Goal: Task Accomplishment & Management: Use online tool/utility

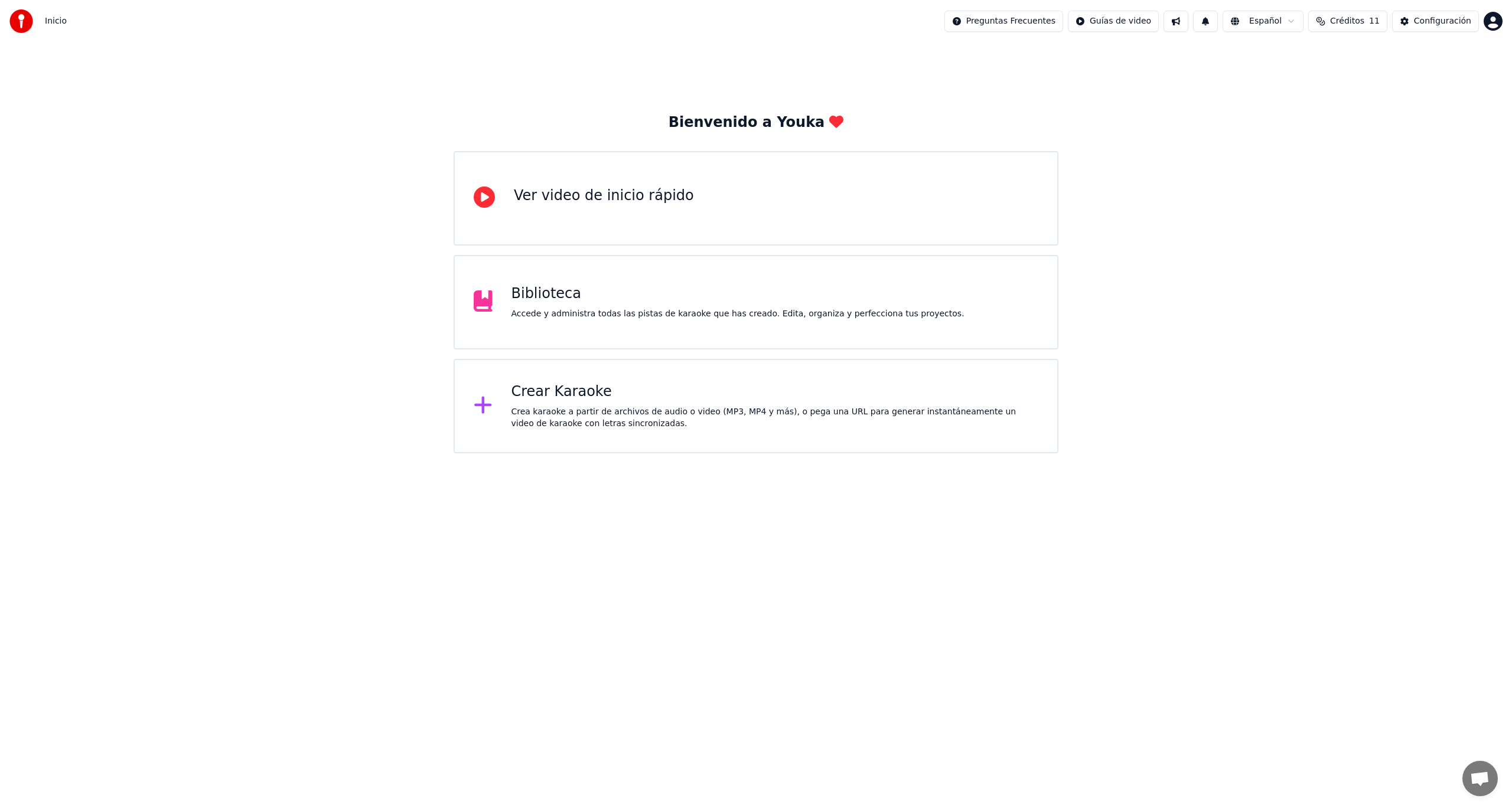
click at [554, 395] on div "Crear Karaoke" at bounding box center [775, 392] width 528 height 19
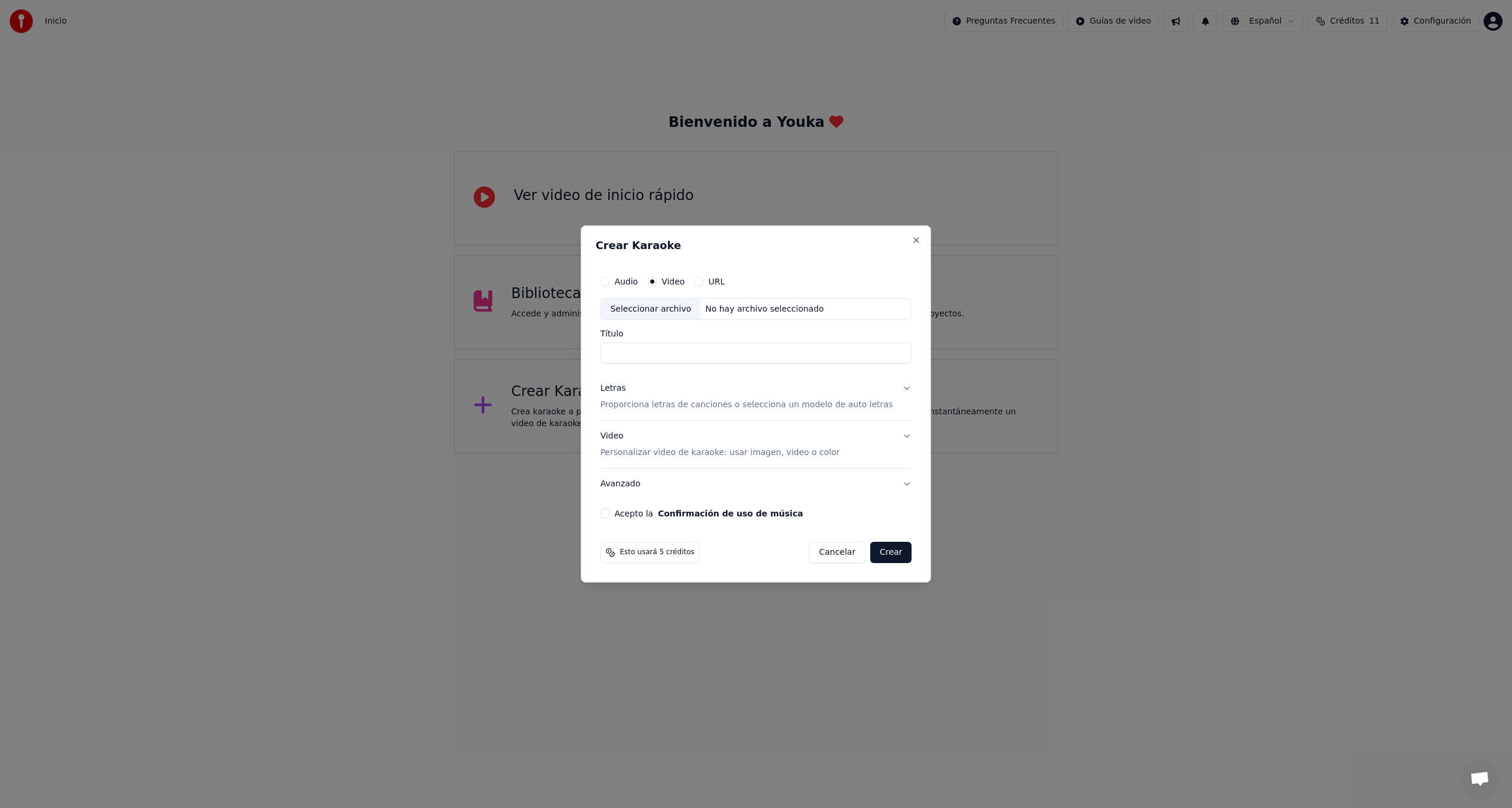
click at [684, 353] on input "Título" at bounding box center [756, 353] width 311 height 21
type input "*****"
click at [894, 388] on button "Letras Proporciona letras de canciones o selecciona un modelo de auto letras" at bounding box center [756, 397] width 311 height 47
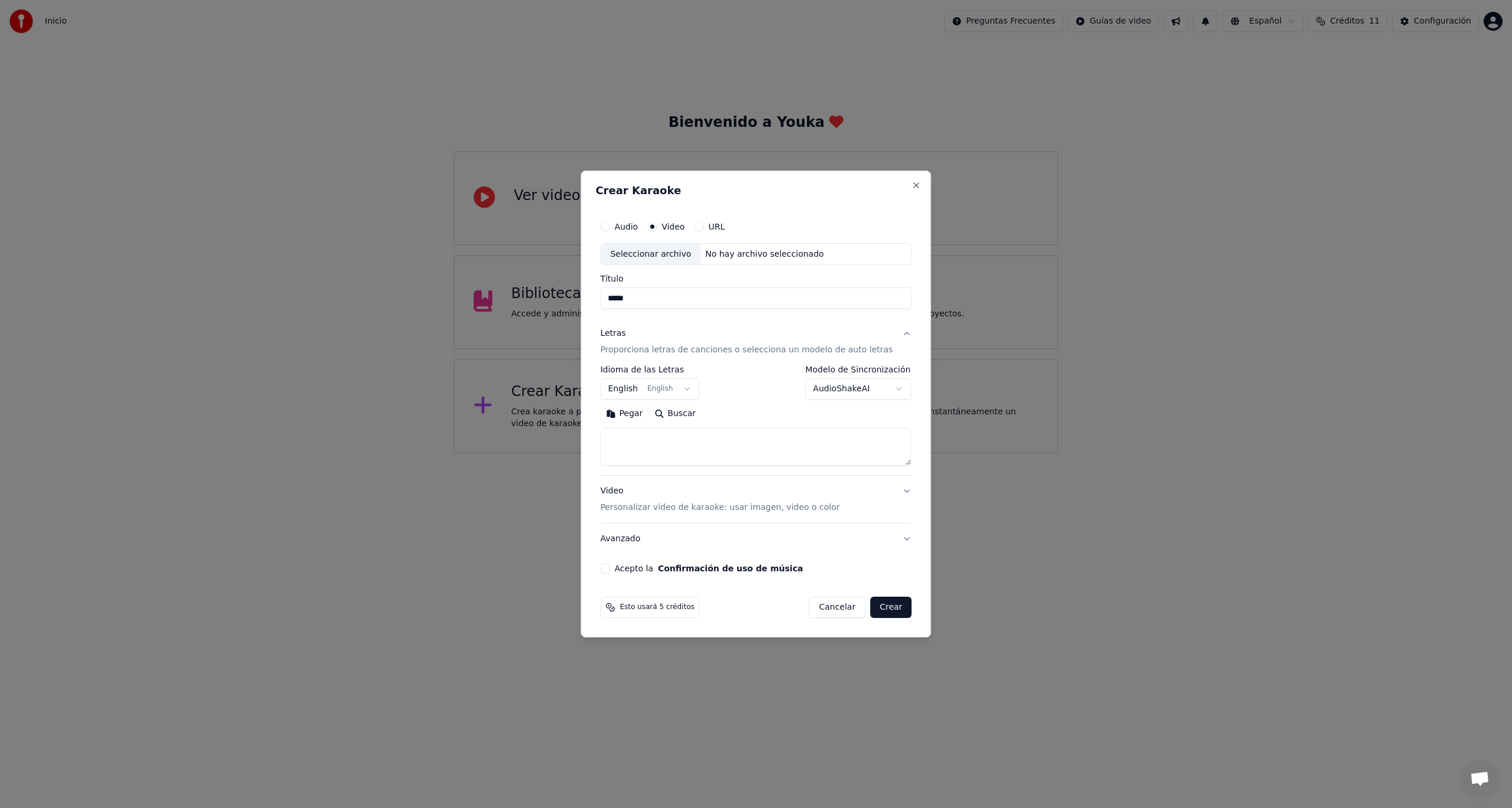
paste textarea "**********"
type textarea "**********"
click at [693, 388] on body "**********" at bounding box center [756, 226] width 1512 height 453
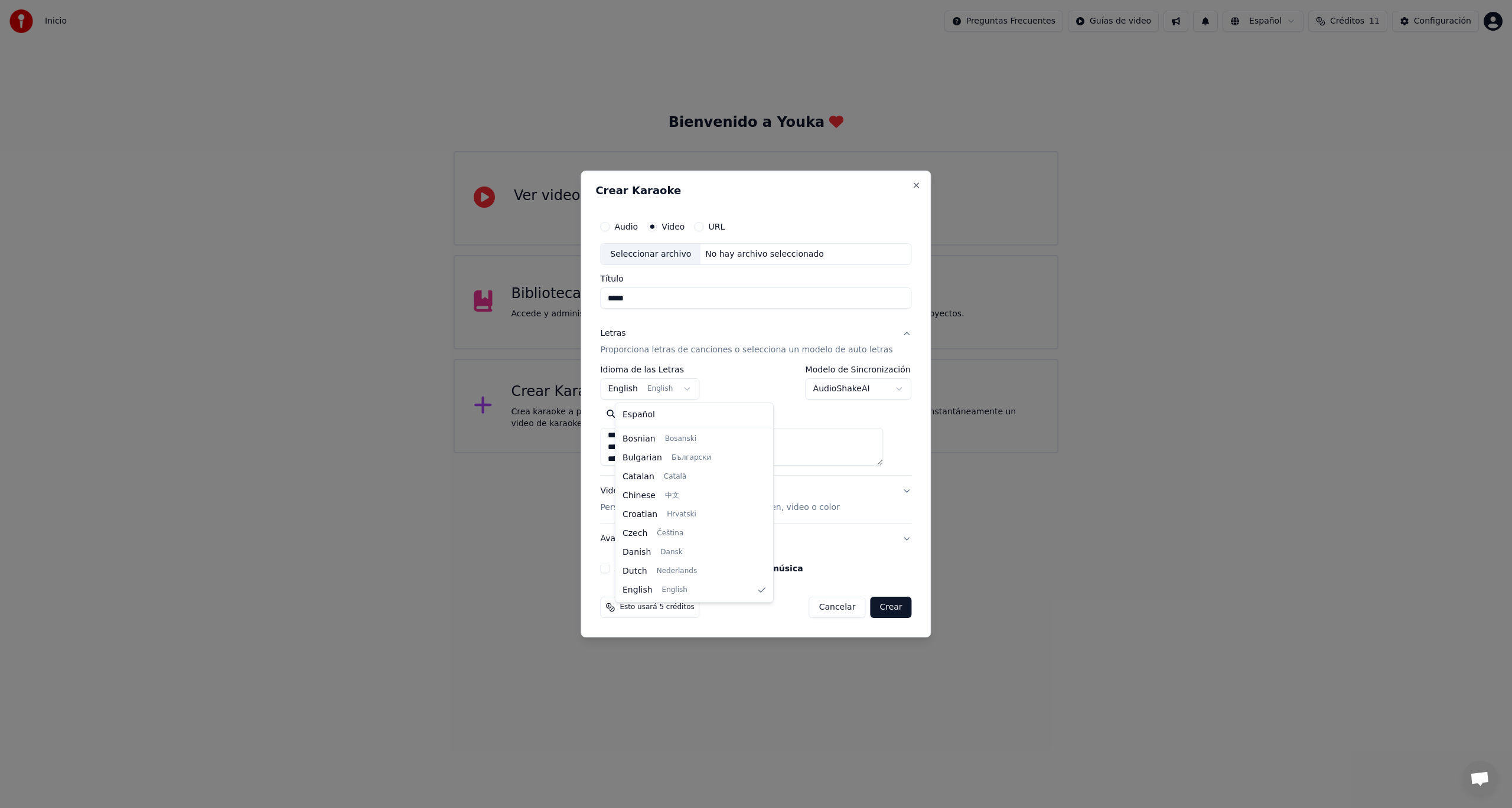
select select "**"
click at [652, 255] on div "Seleccionar archivo" at bounding box center [650, 254] width 100 height 21
type input "**********"
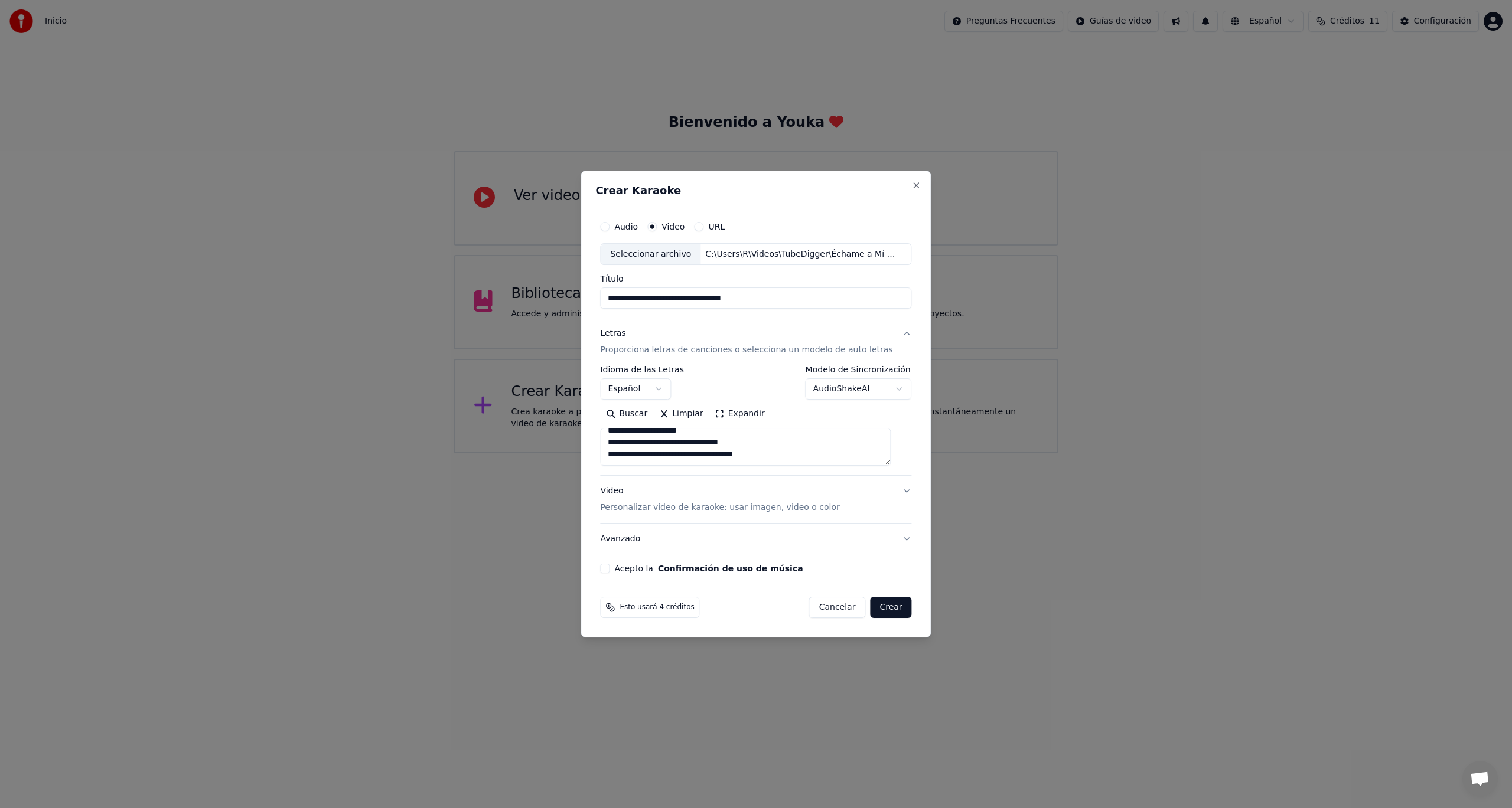
click at [894, 491] on button "Video Personalizar video de karaoke: usar imagen, video o color" at bounding box center [756, 500] width 311 height 47
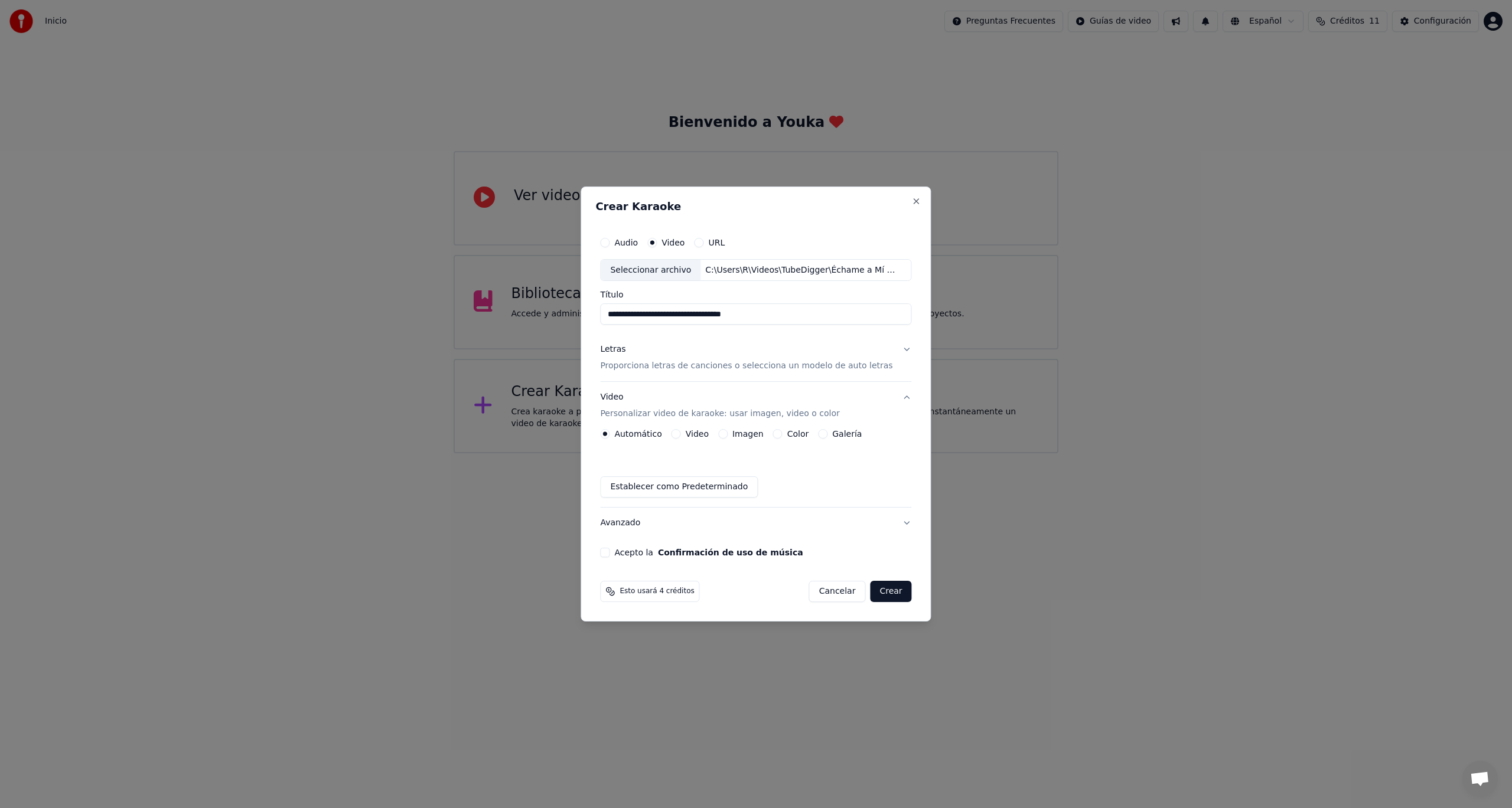
click at [888, 594] on button "Crear" at bounding box center [891, 591] width 41 height 21
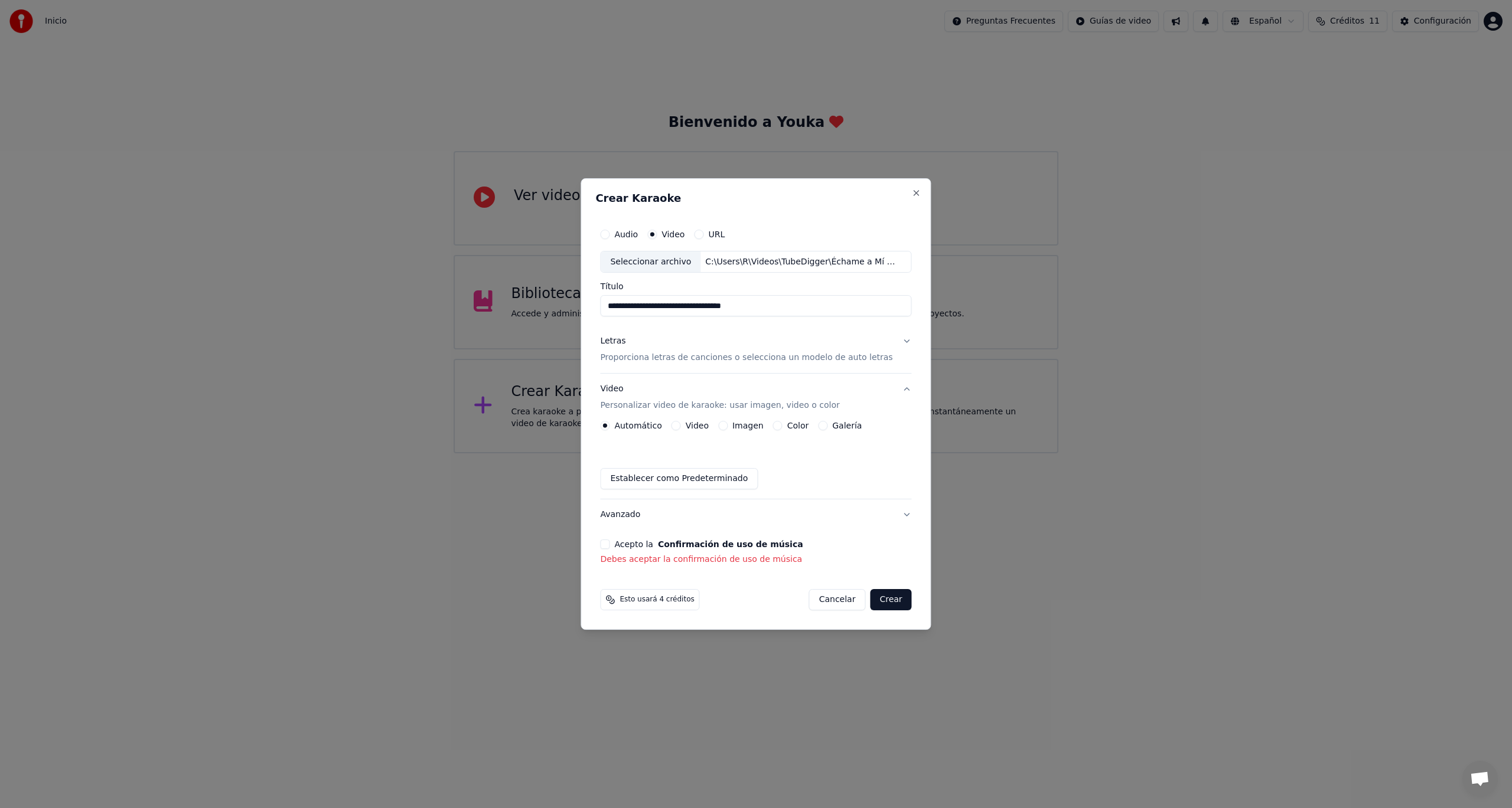
click at [610, 545] on button "Acepto la Confirmación de uso de música" at bounding box center [605, 544] width 9 height 9
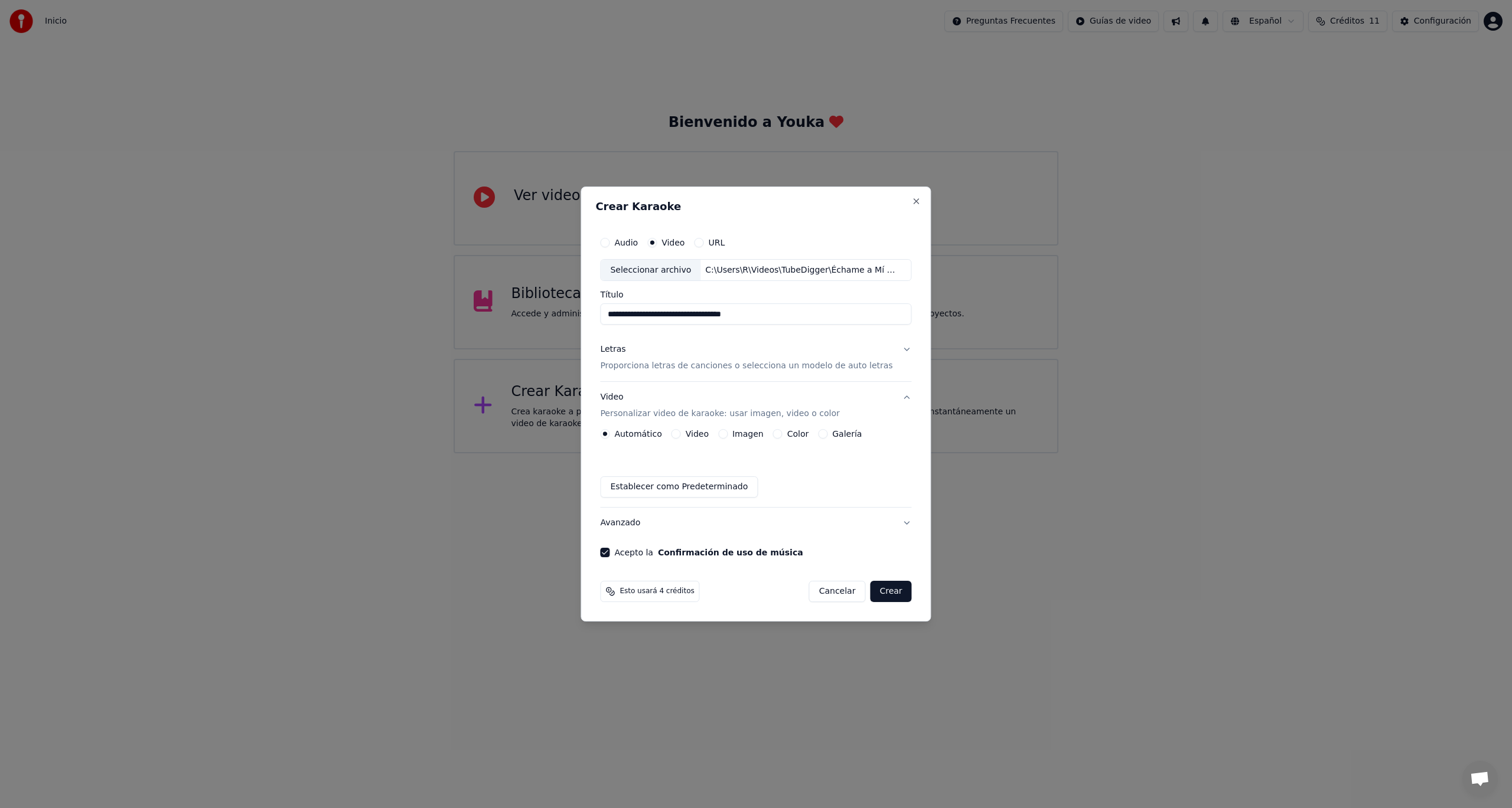
click at [885, 593] on button "Crear" at bounding box center [891, 591] width 41 height 21
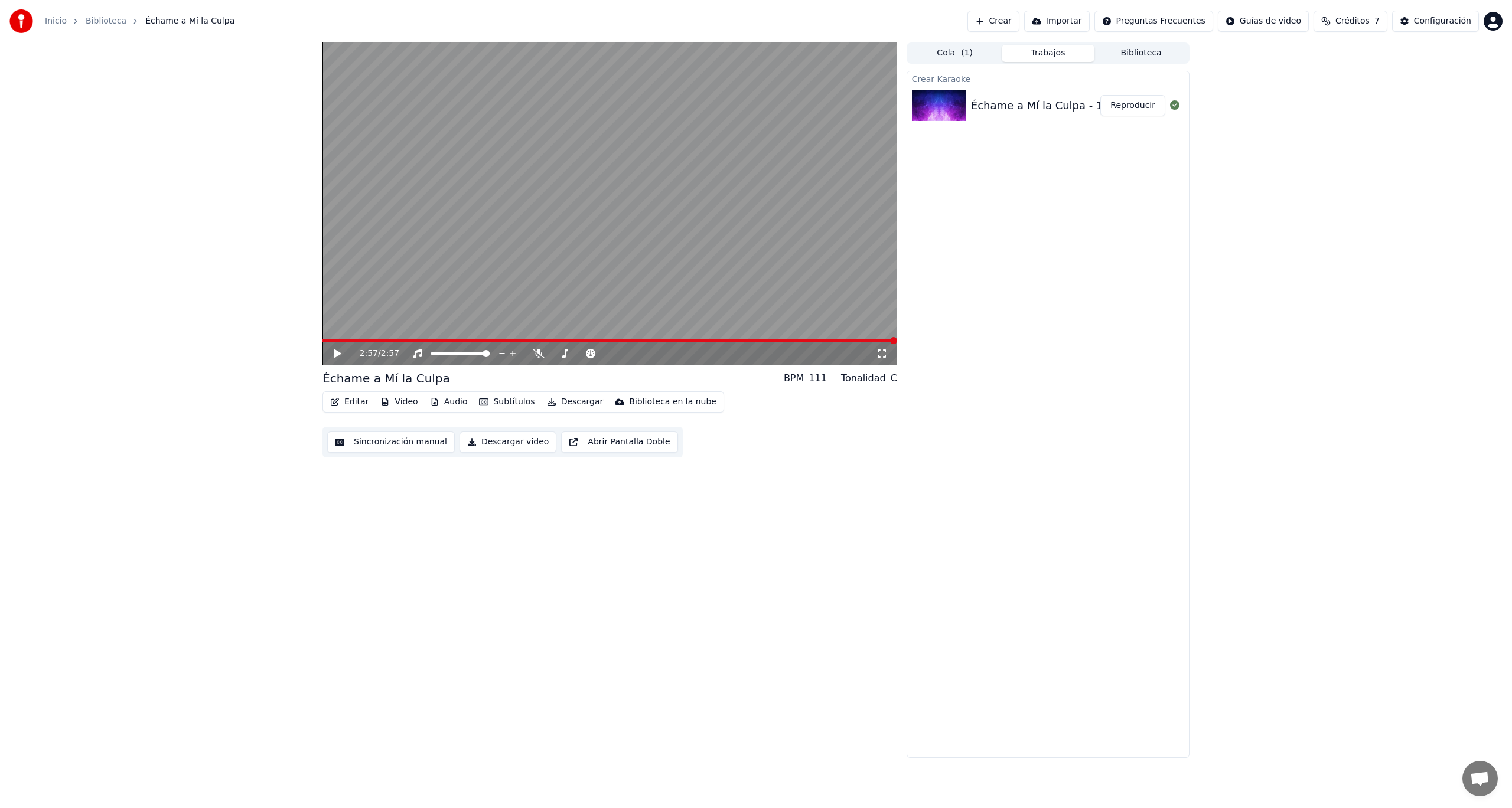
click at [499, 444] on button "Descargar video" at bounding box center [508, 441] width 97 height 21
click at [1139, 107] on button "Mostrar" at bounding box center [1139, 105] width 52 height 21
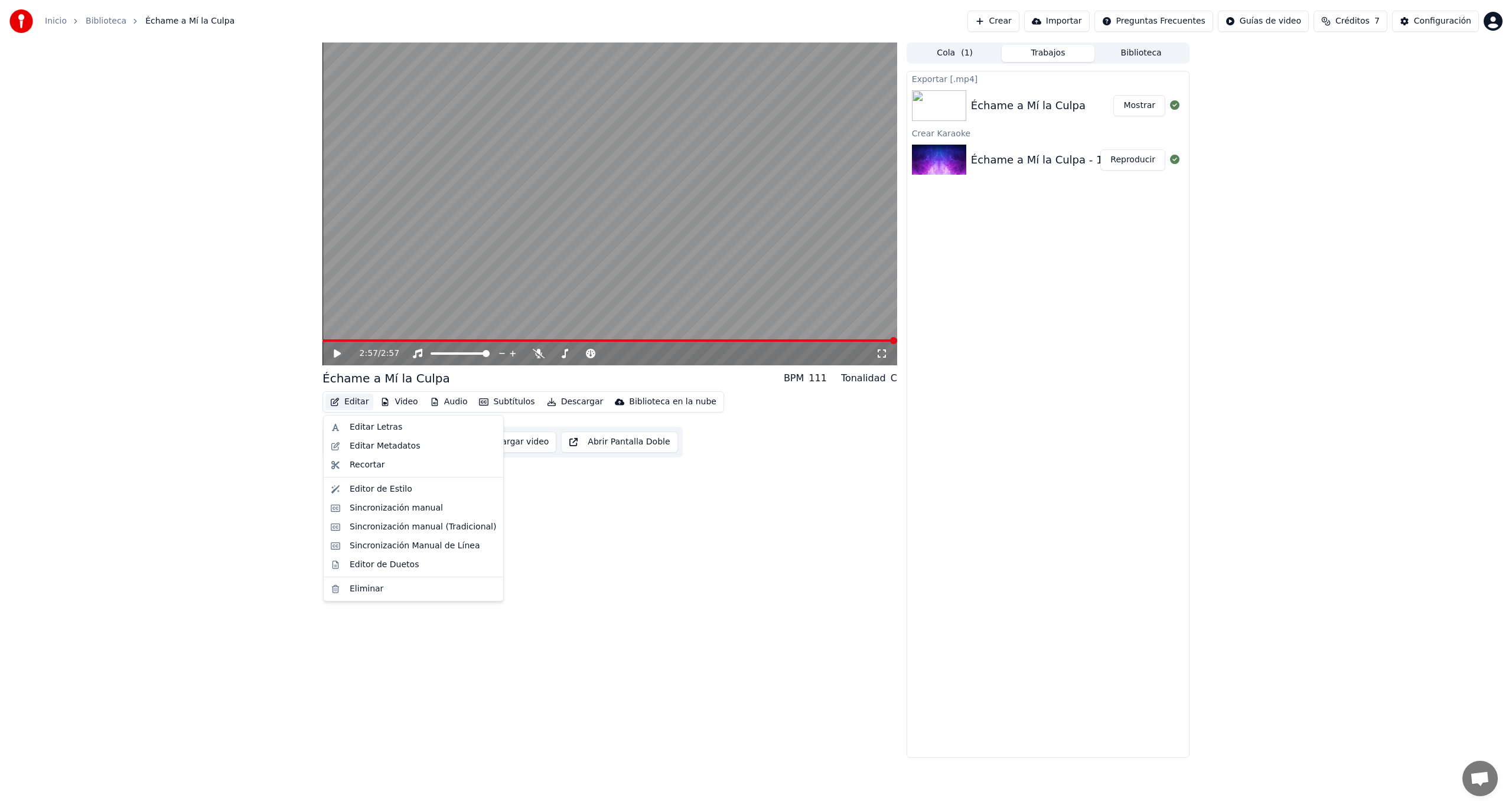
click at [349, 402] on button "Editar" at bounding box center [349, 402] width 48 height 17
click at [419, 529] on div "Cambiar Fondo" at bounding box center [429, 527] width 63 height 12
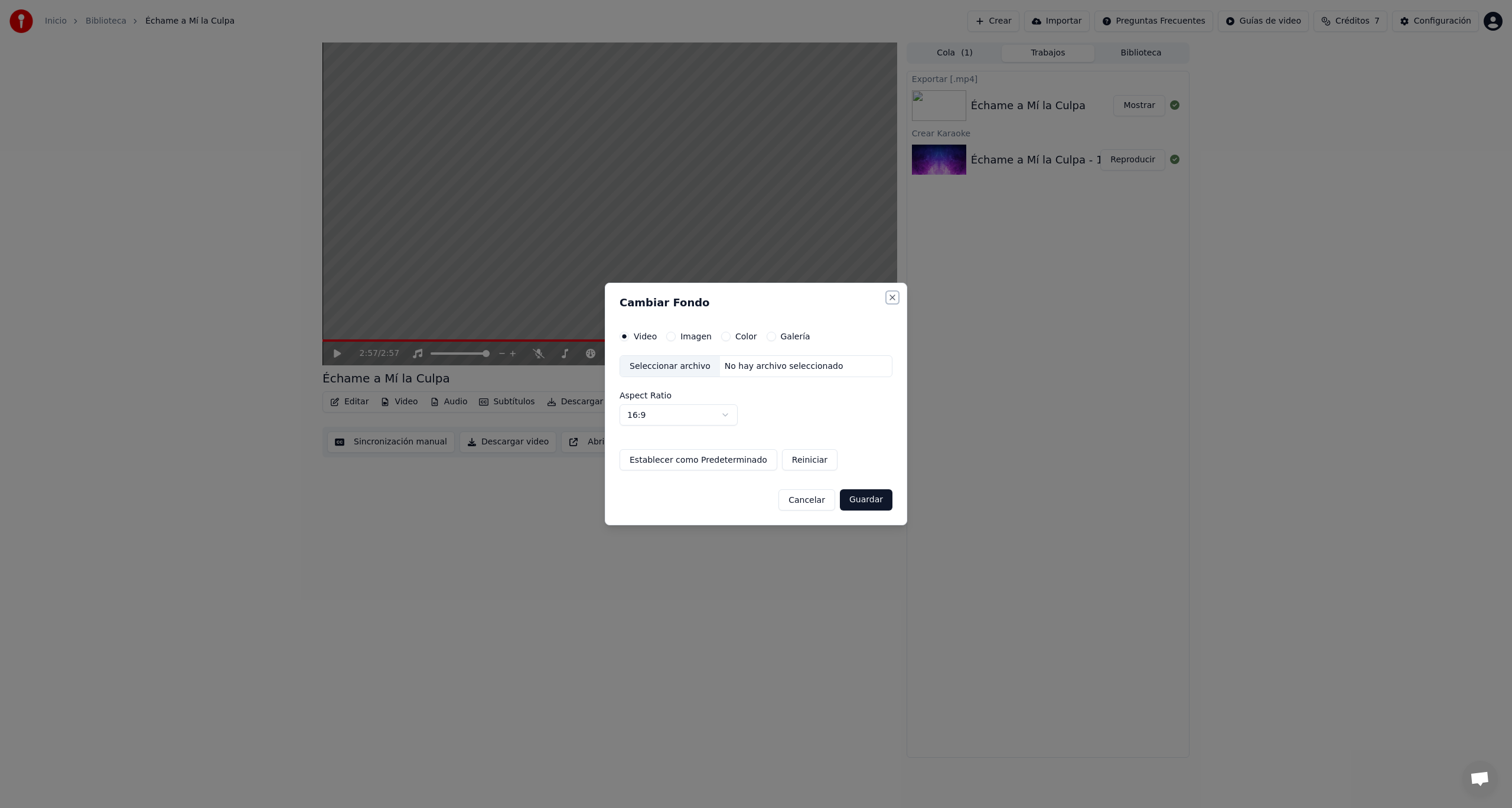
click at [890, 295] on button "Close" at bounding box center [892, 297] width 9 height 9
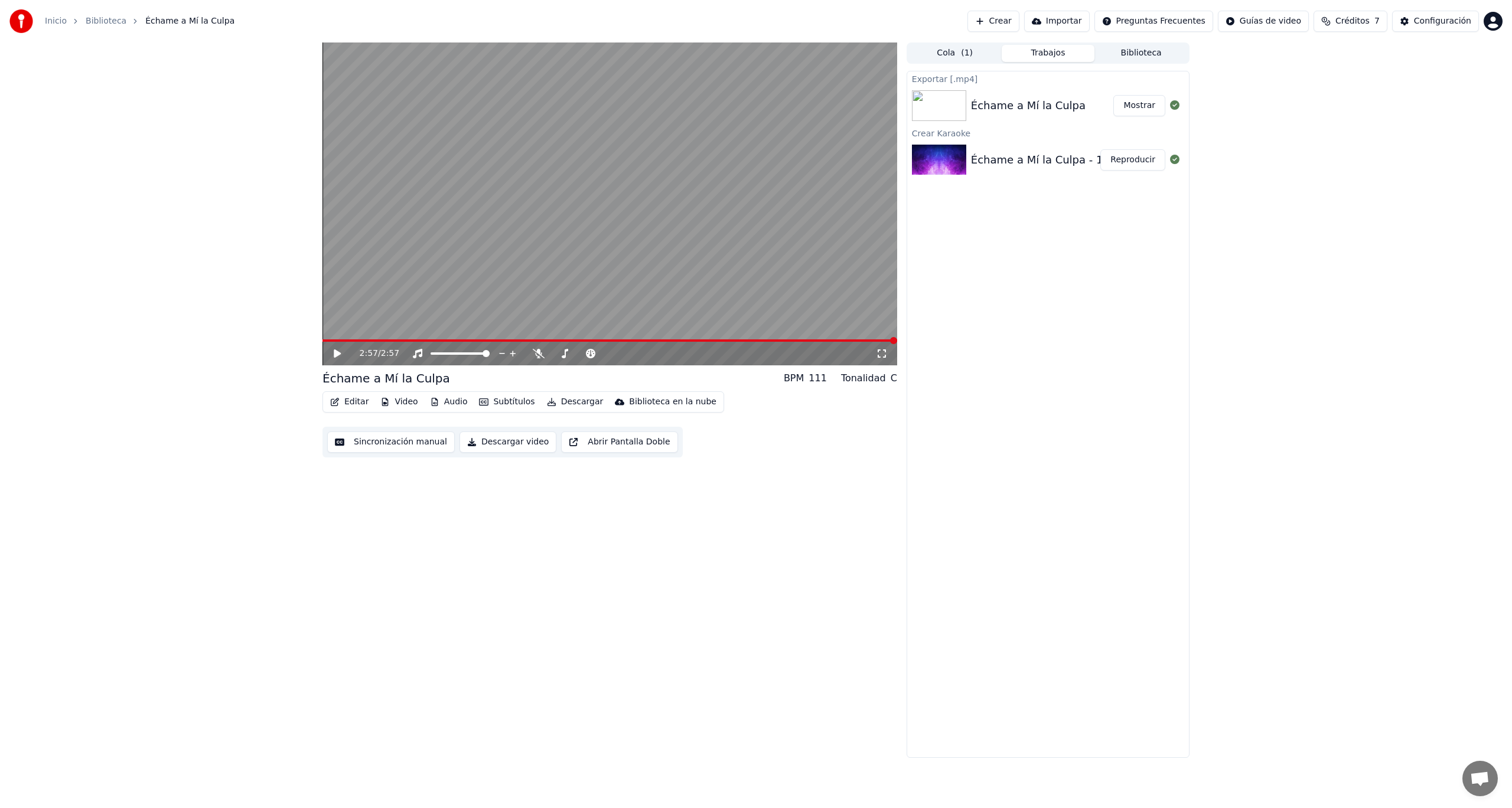
click at [658, 218] on video at bounding box center [610, 204] width 575 height 323
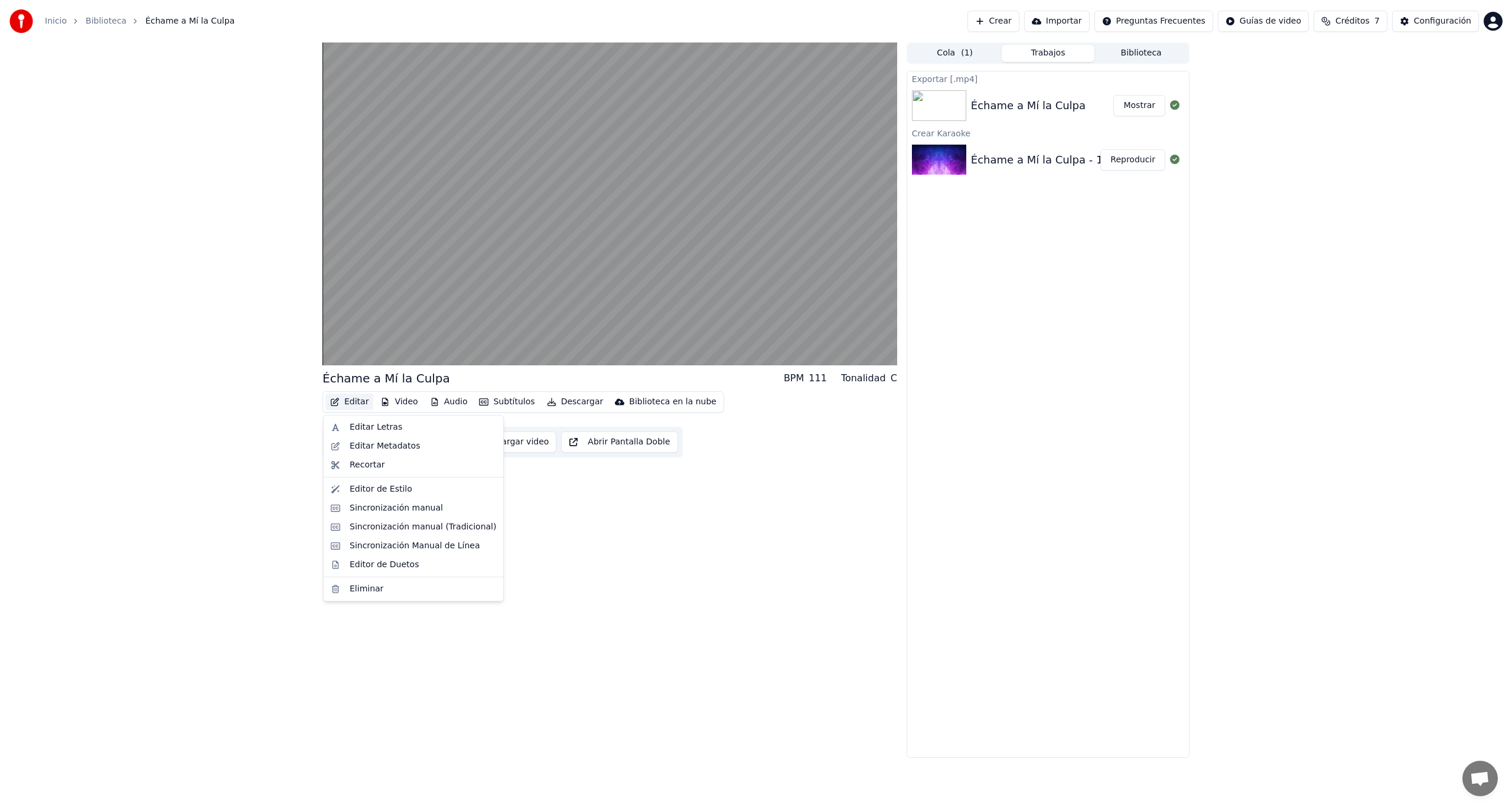
click at [347, 402] on button "Editar" at bounding box center [349, 402] width 48 height 17
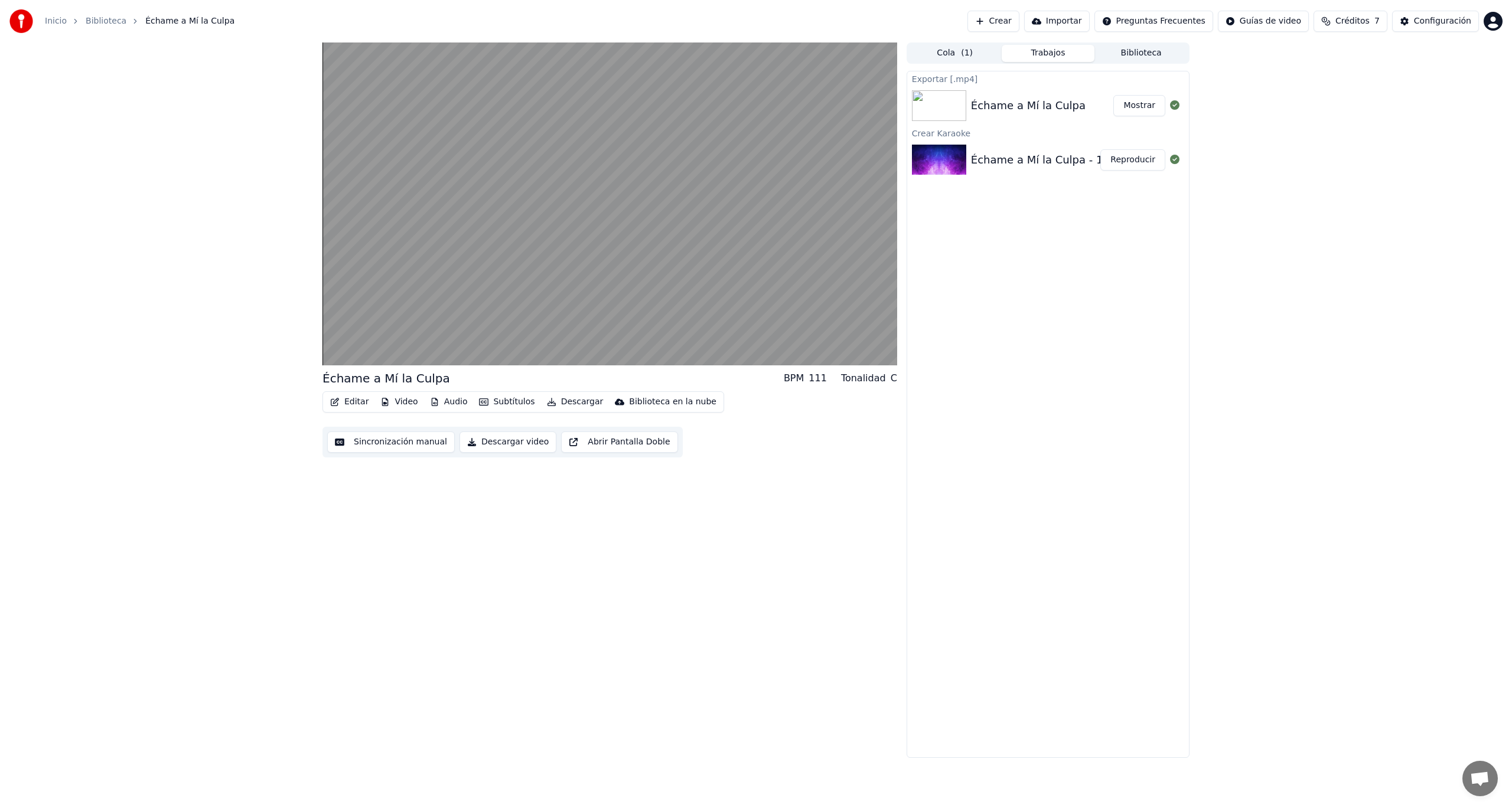
click at [577, 654] on div "Échame a Mí la Culpa BPM 111 Tonalidad C Editar Video Audio Subtítulos Descarga…" at bounding box center [610, 400] width 575 height 716
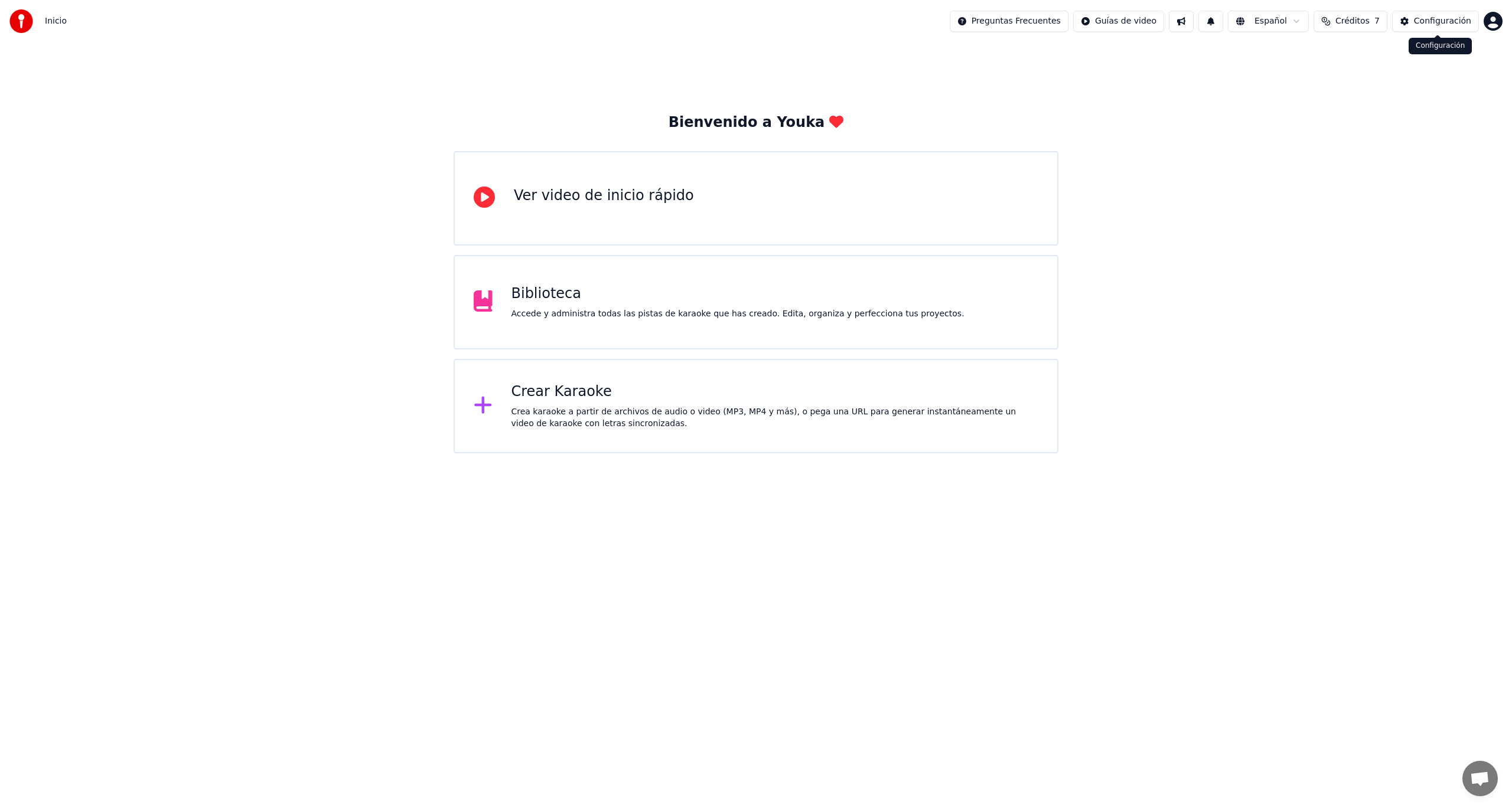
click at [1439, 23] on div "Configuración" at bounding box center [1443, 21] width 57 height 12
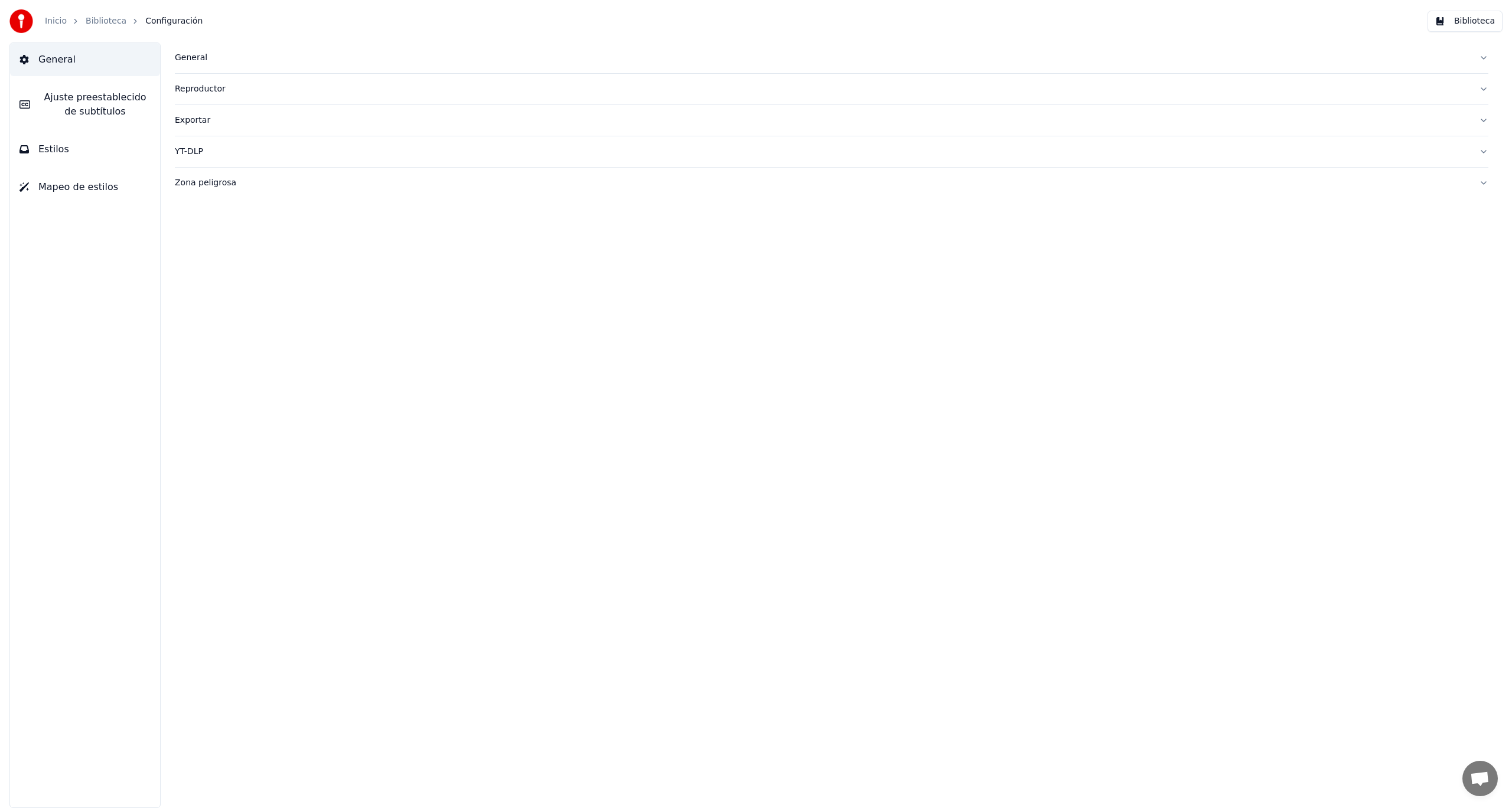
click at [101, 22] on link "Biblioteca" at bounding box center [106, 21] width 41 height 12
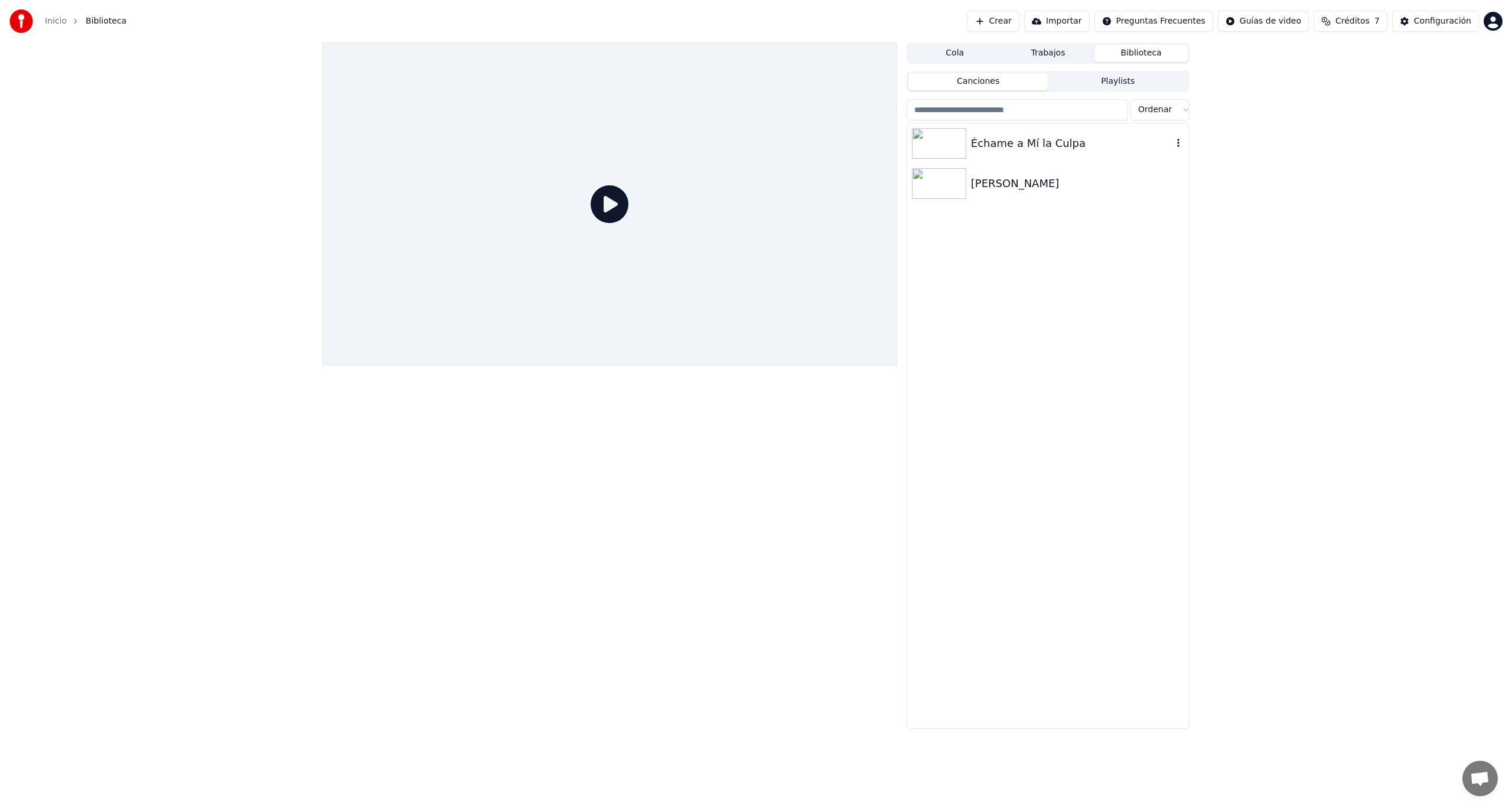
click at [1020, 143] on div "Échame a Mí la Culpa" at bounding box center [1072, 143] width 202 height 17
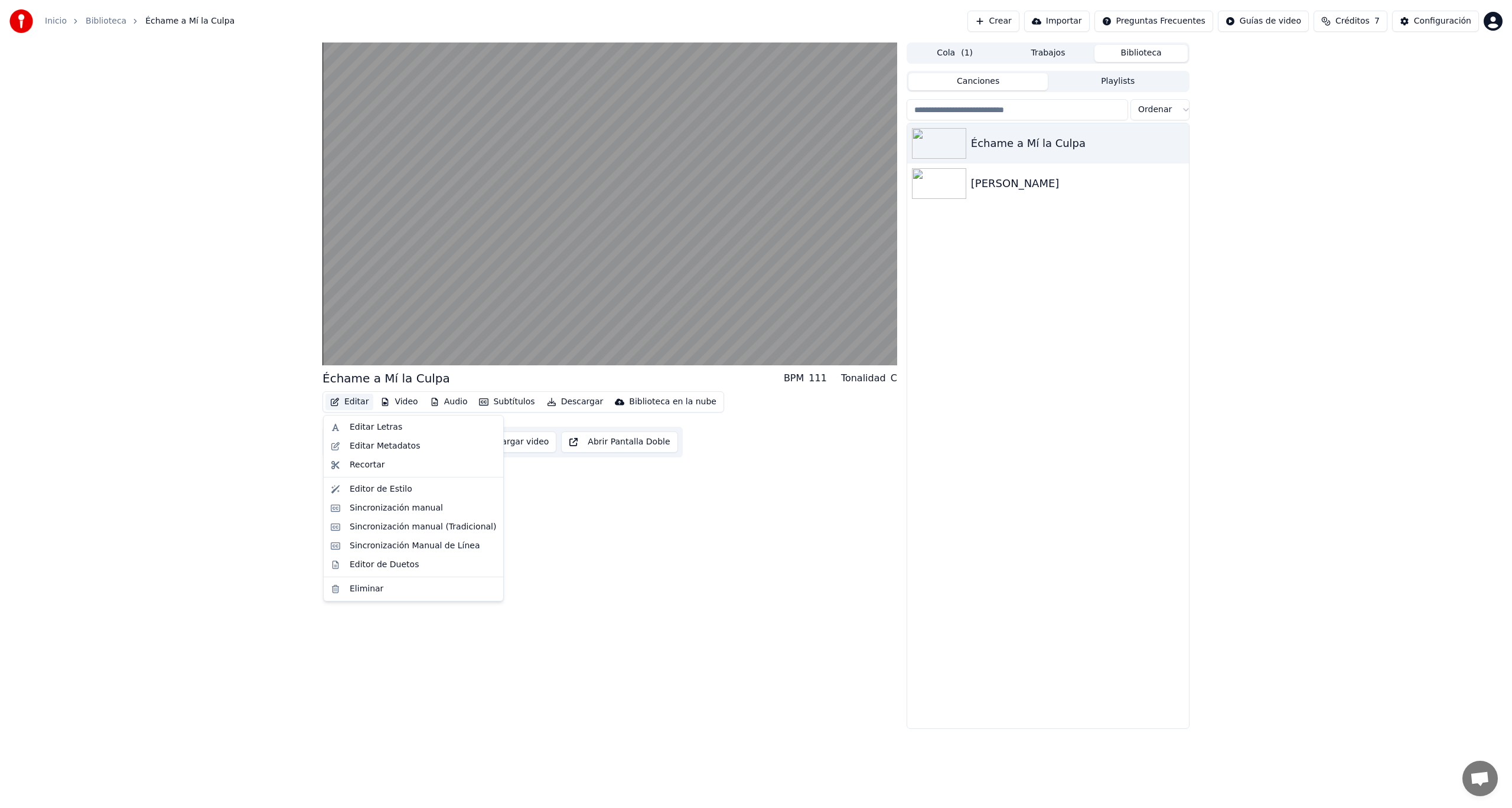
click at [359, 403] on button "Editar" at bounding box center [349, 402] width 48 height 17
click at [363, 427] on div "Editar Letras" at bounding box center [376, 428] width 52 height 12
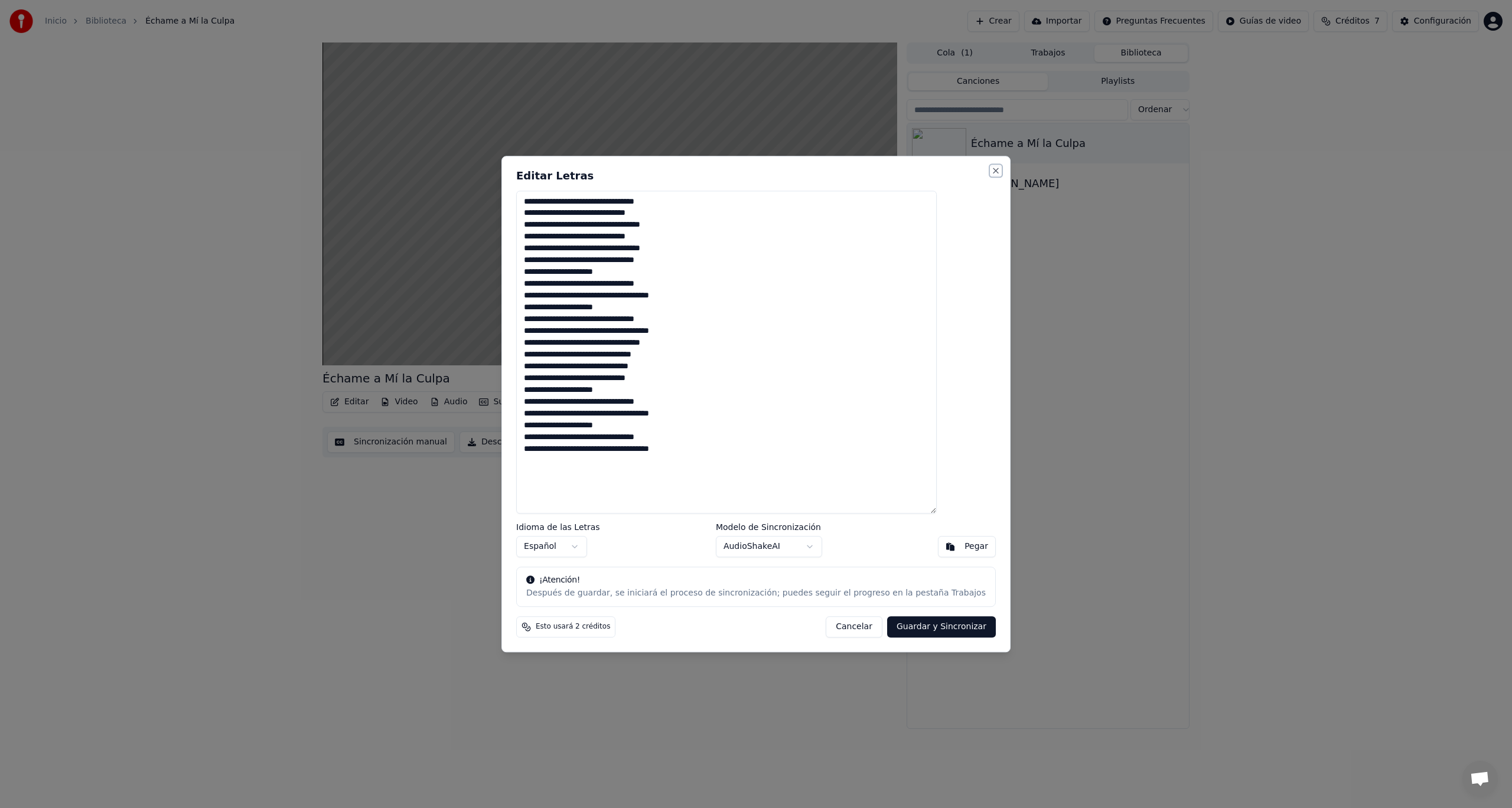
click at [991, 171] on button "Close" at bounding box center [995, 170] width 9 height 9
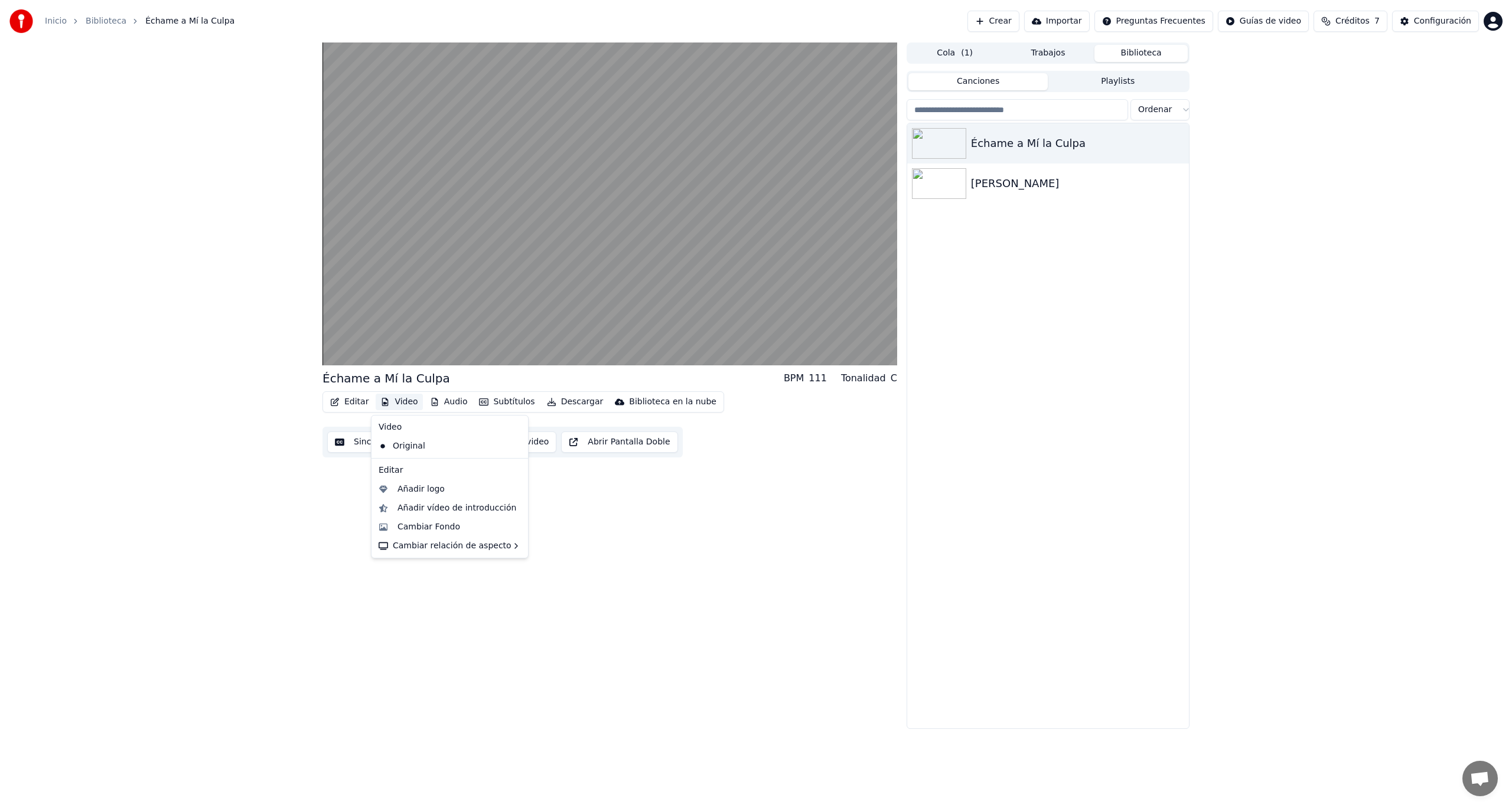
click at [397, 403] on button "Video" at bounding box center [399, 402] width 47 height 17
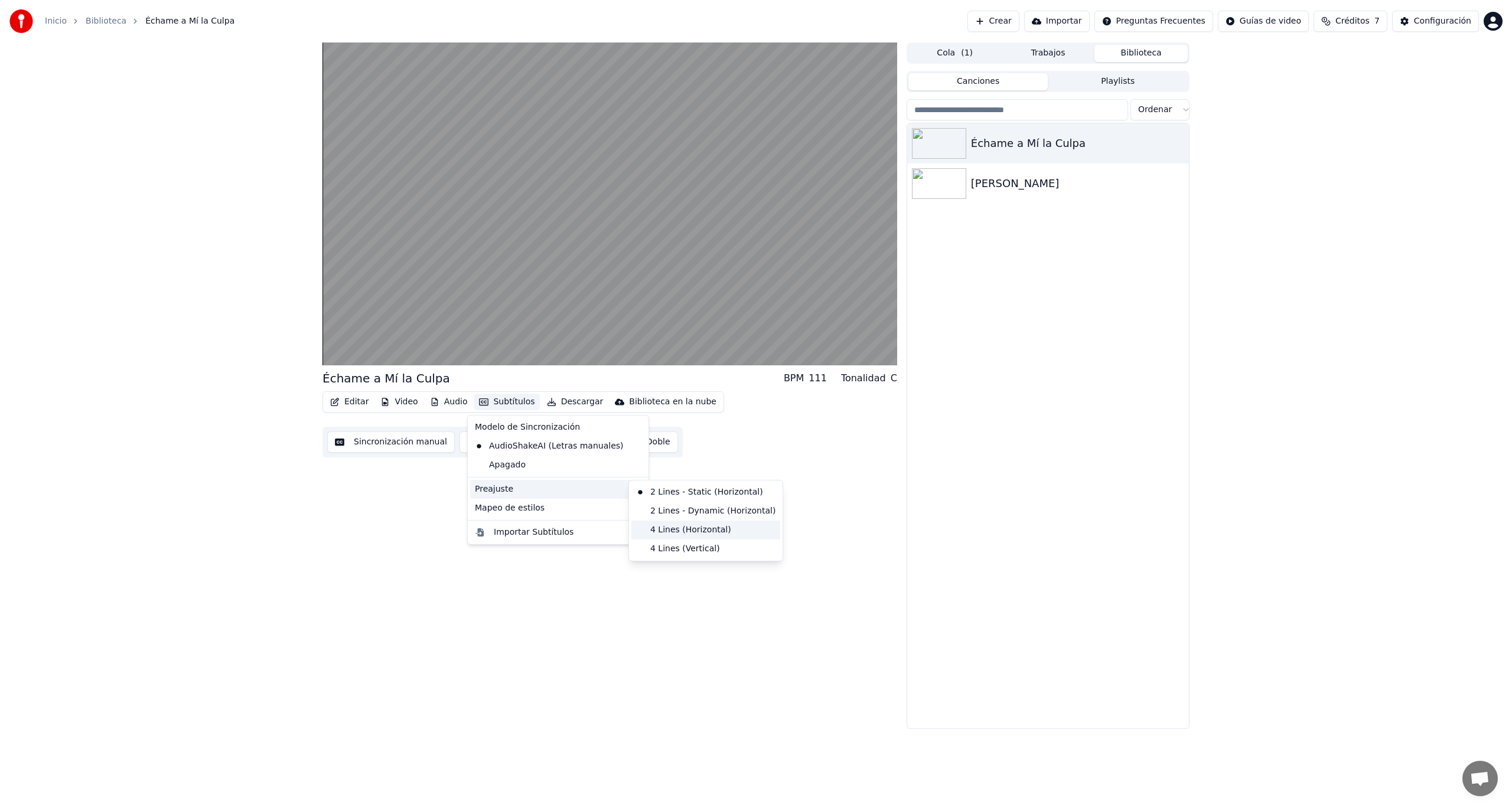
click at [672, 529] on div "4 Lines (Horizontal)" at bounding box center [706, 530] width 149 height 19
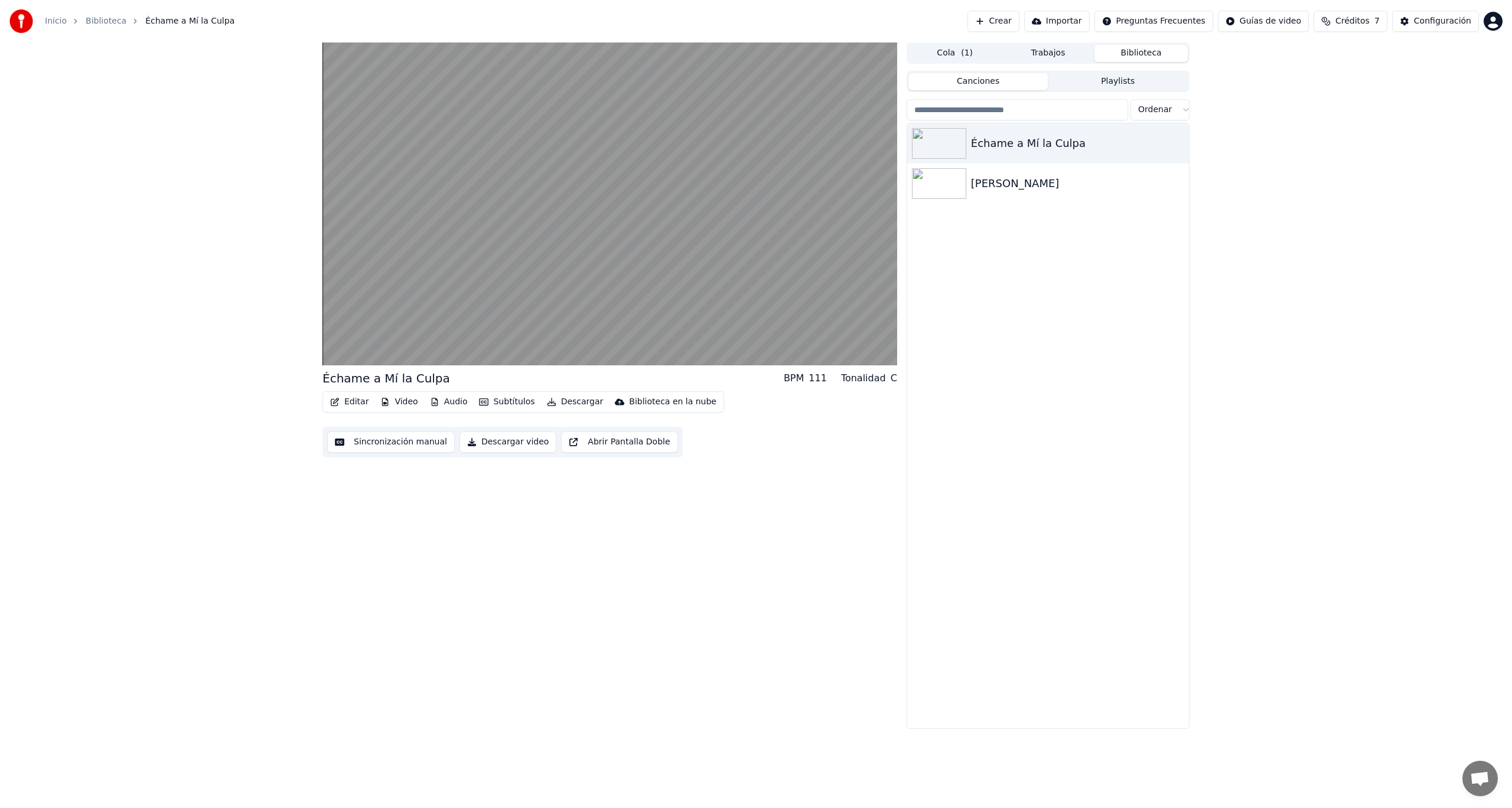
click at [493, 401] on button "Subtítulos" at bounding box center [506, 402] width 65 height 17
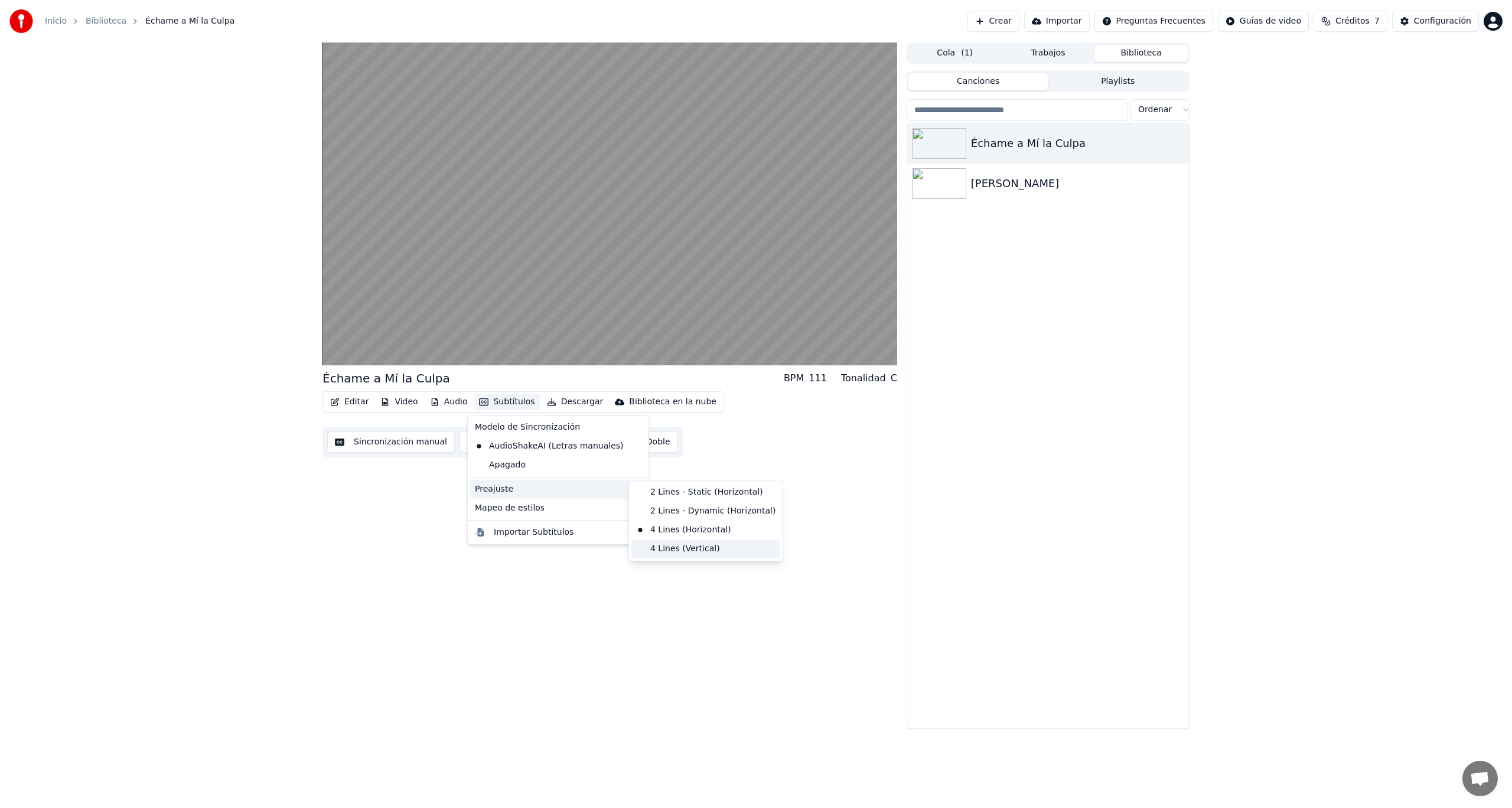
click at [664, 551] on div "4 Lines (Vertical)" at bounding box center [706, 549] width 149 height 19
click at [496, 402] on button "Subtítulos" at bounding box center [506, 402] width 65 height 17
click at [688, 495] on div "2 Lines - Static (Horizontal)" at bounding box center [706, 492] width 149 height 19
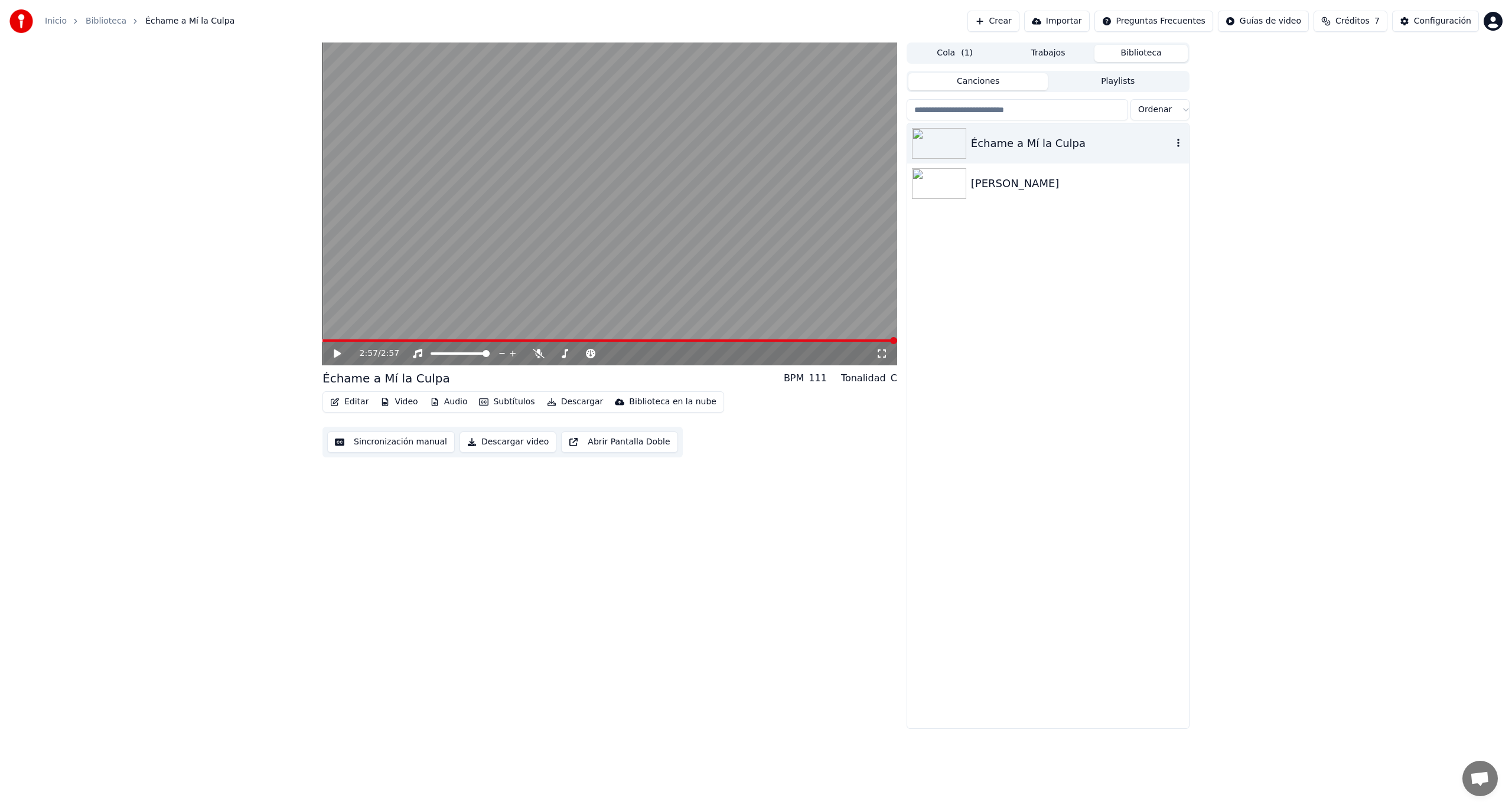
click at [1003, 146] on div "Échame a Mí la Culpa" at bounding box center [1072, 143] width 202 height 17
click at [336, 356] on icon at bounding box center [338, 353] width 7 height 8
click at [501, 403] on button "Subtítulos" at bounding box center [506, 402] width 65 height 17
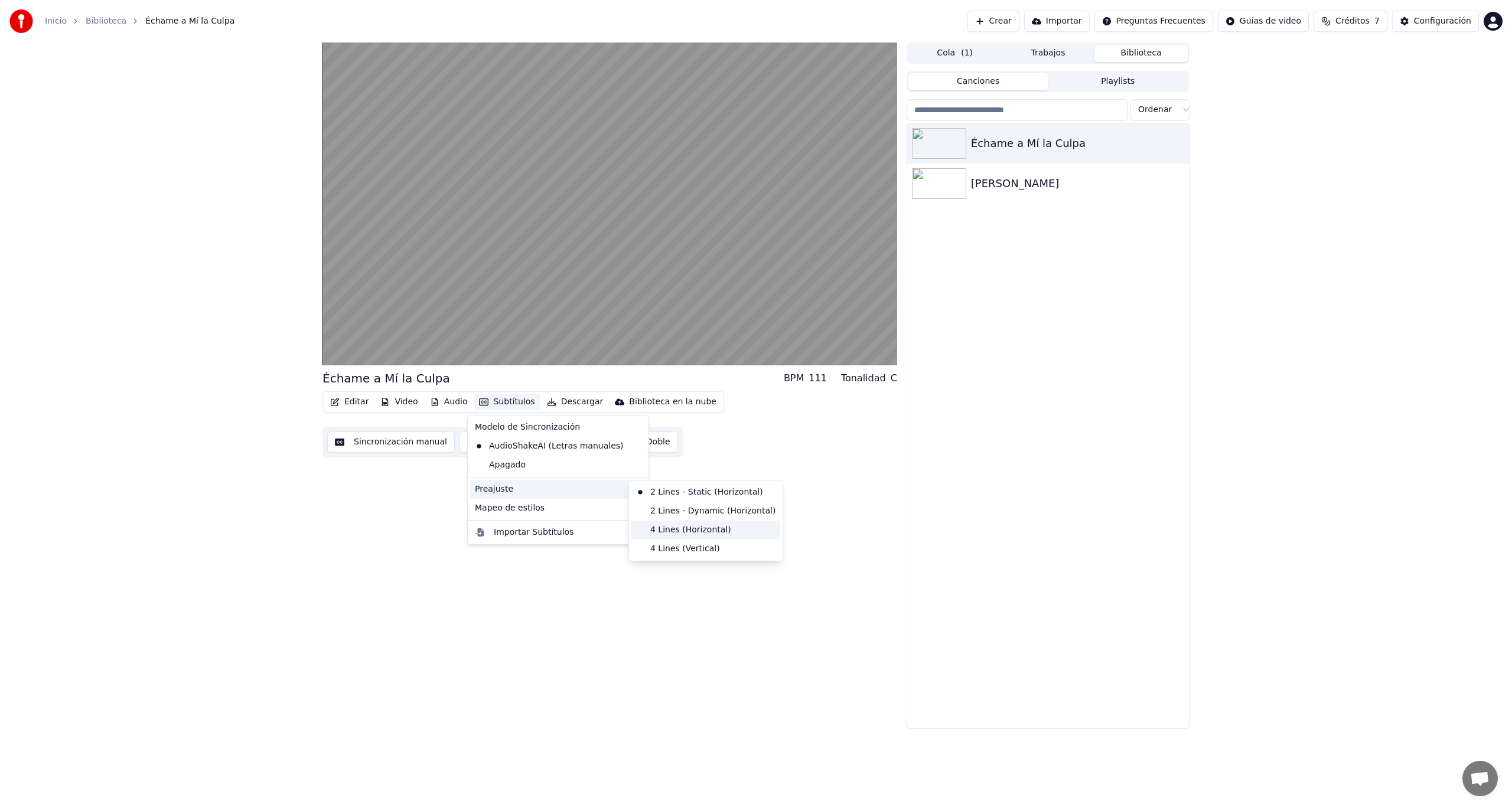
click at [680, 529] on div "4 Lines (Horizontal)" at bounding box center [706, 530] width 149 height 19
click at [495, 401] on button "Subtítulos" at bounding box center [506, 402] width 65 height 17
click at [680, 548] on div "4 Lines (Vertical)" at bounding box center [706, 549] width 149 height 19
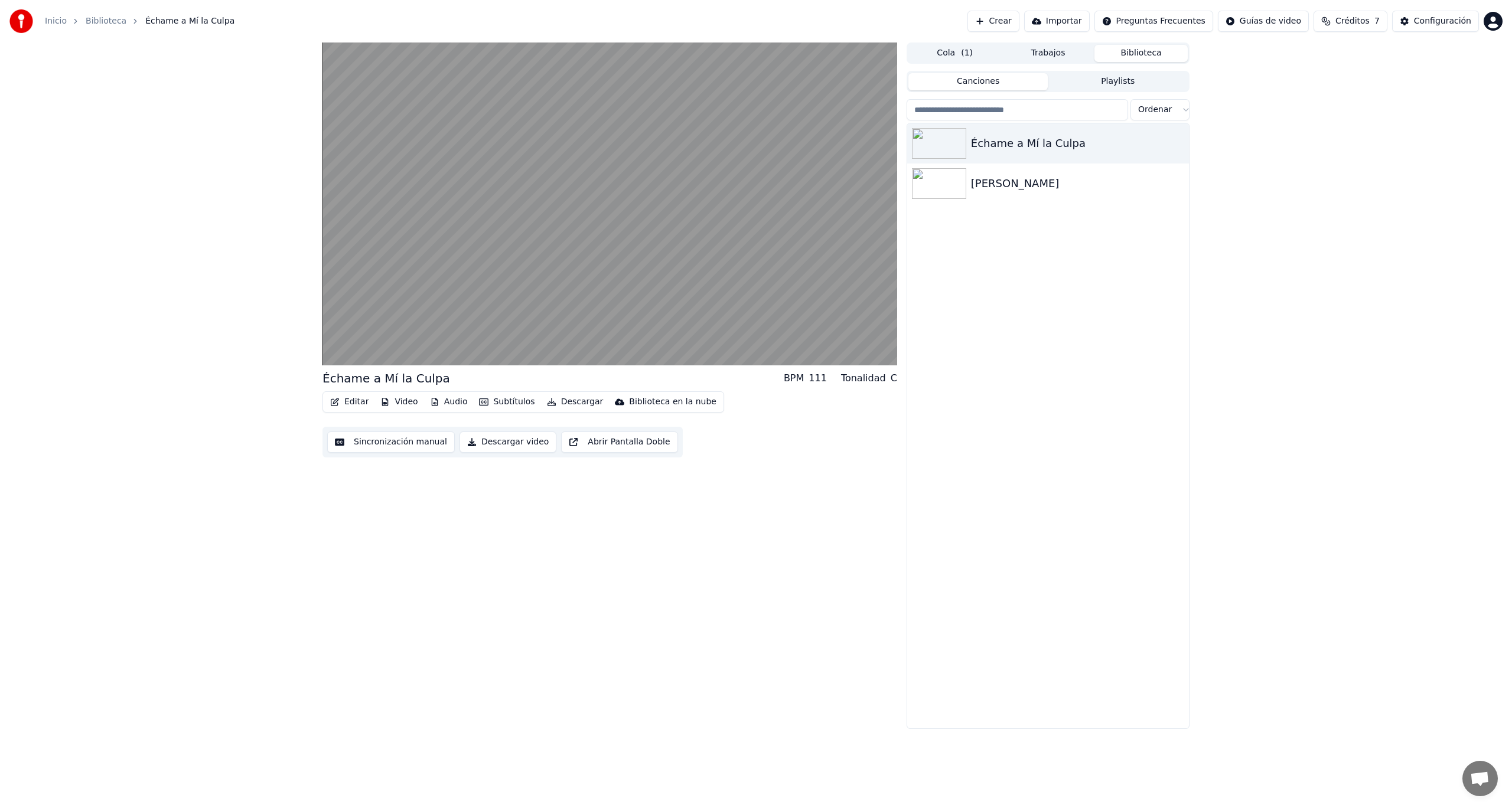
click at [501, 404] on button "Subtítulos" at bounding box center [506, 402] width 65 height 17
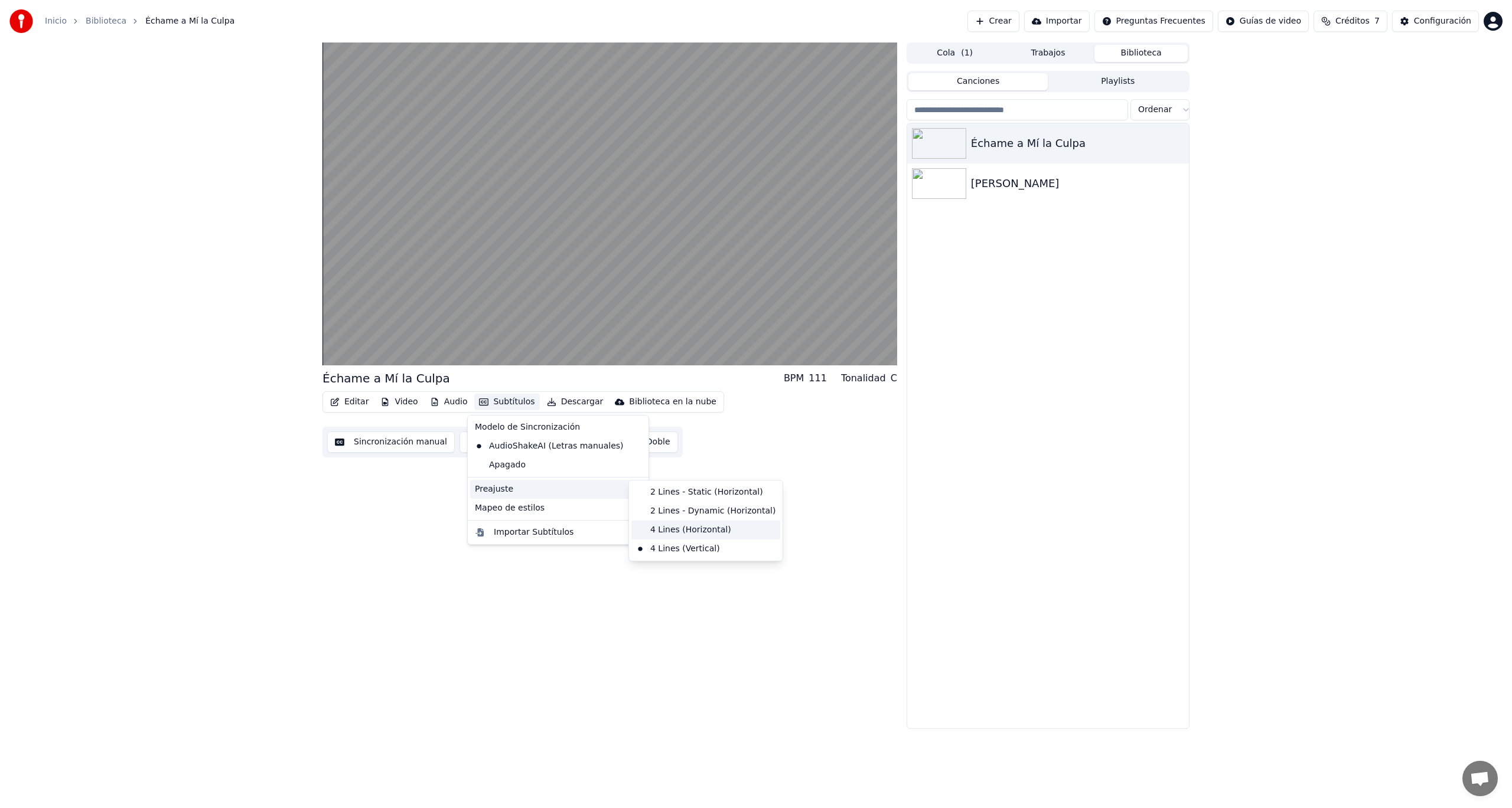
click at [715, 527] on div "4 Lines (Horizontal)" at bounding box center [706, 530] width 149 height 19
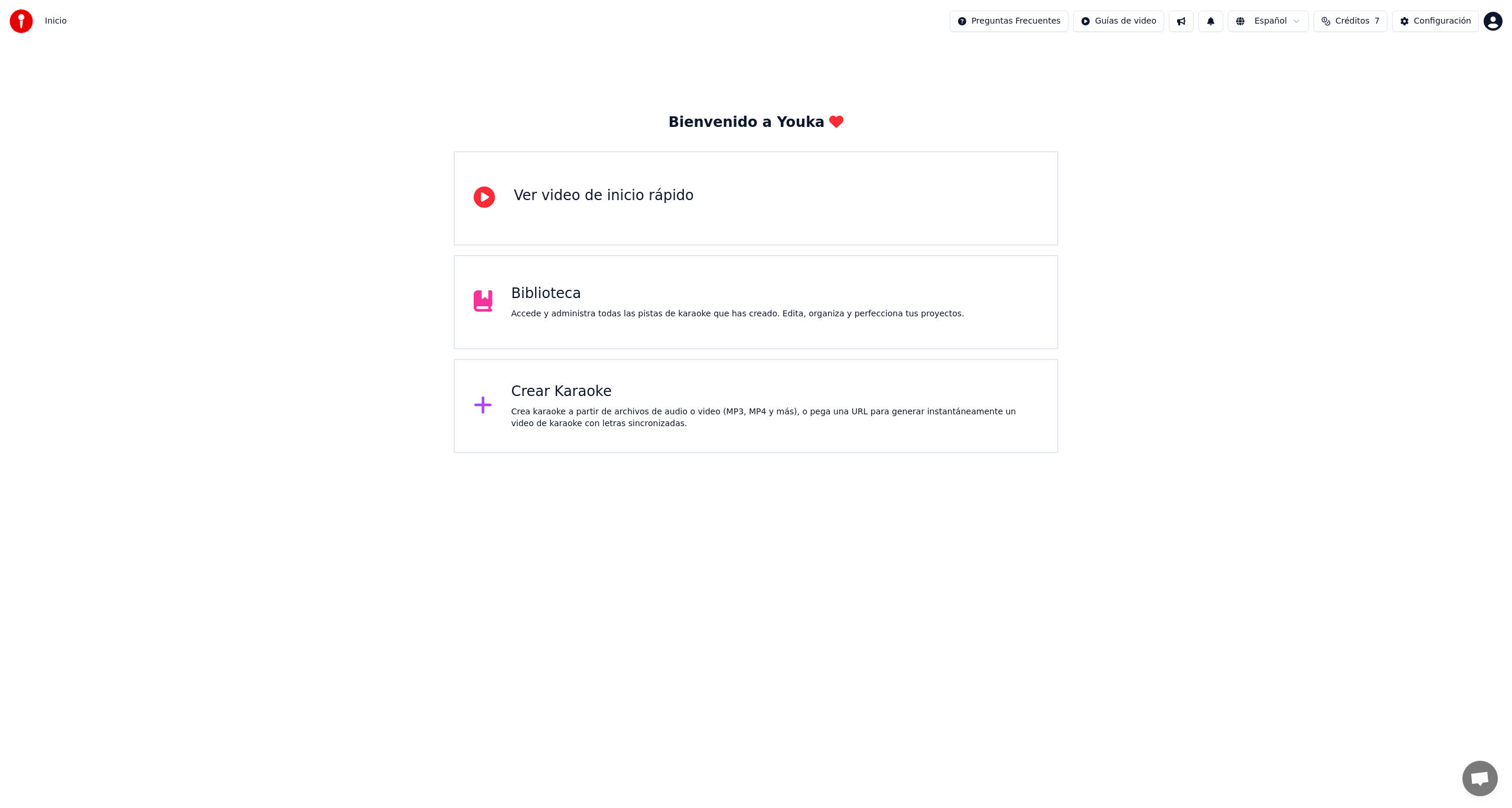
click at [47, 25] on span "Inicio" at bounding box center [56, 21] width 22 height 12
click at [23, 19] on img at bounding box center [21, 21] width 23 height 23
click at [49, 17] on span "Inicio" at bounding box center [56, 21] width 22 height 12
click at [53, 20] on span "Inicio" at bounding box center [56, 21] width 22 height 12
click at [1423, 22] on div "Configuración" at bounding box center [1443, 21] width 57 height 12
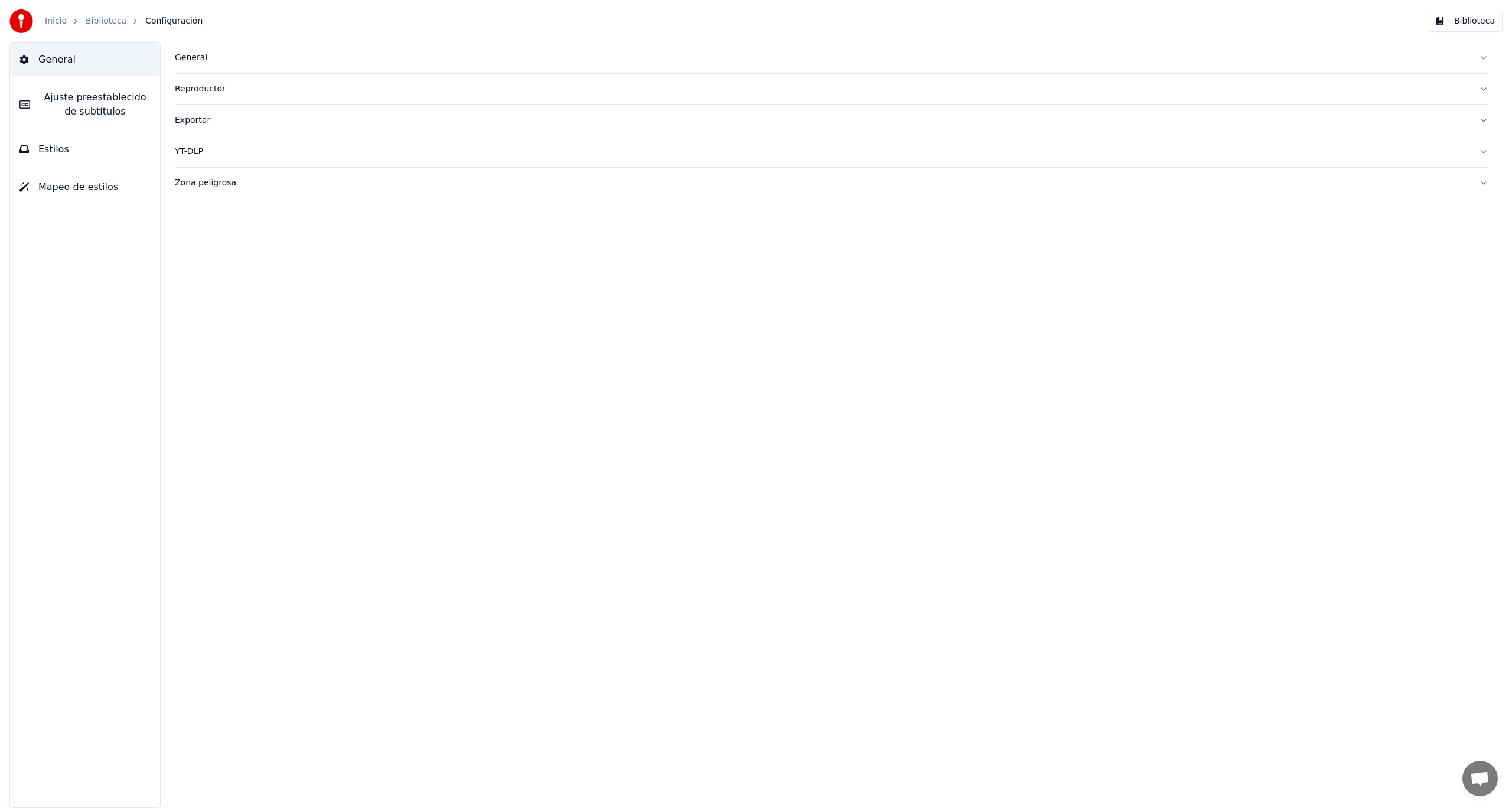
click at [107, 23] on link "Biblioteca" at bounding box center [106, 21] width 41 height 12
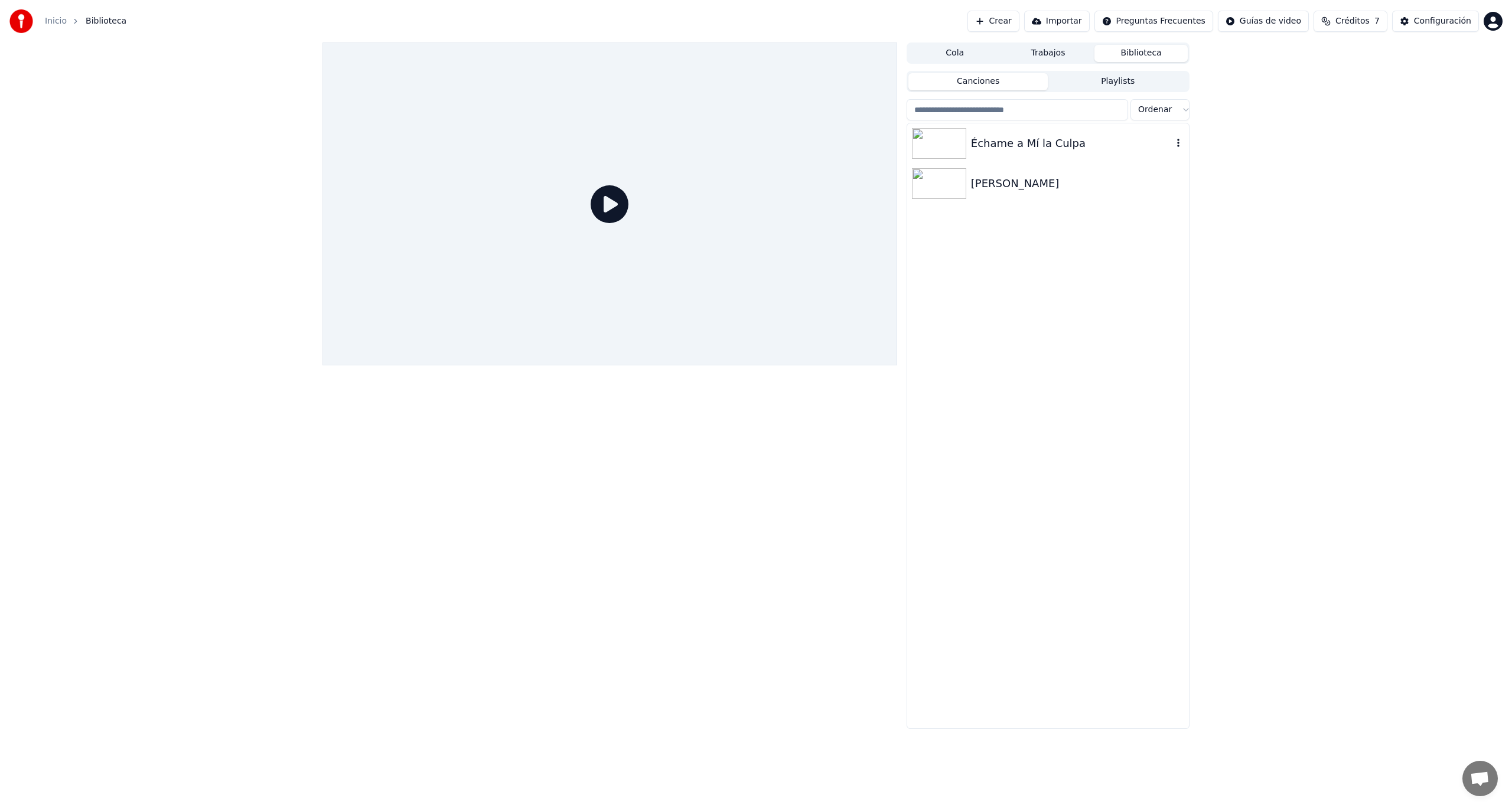
click at [1015, 140] on div "Échame a Mí la Culpa" at bounding box center [1072, 143] width 202 height 17
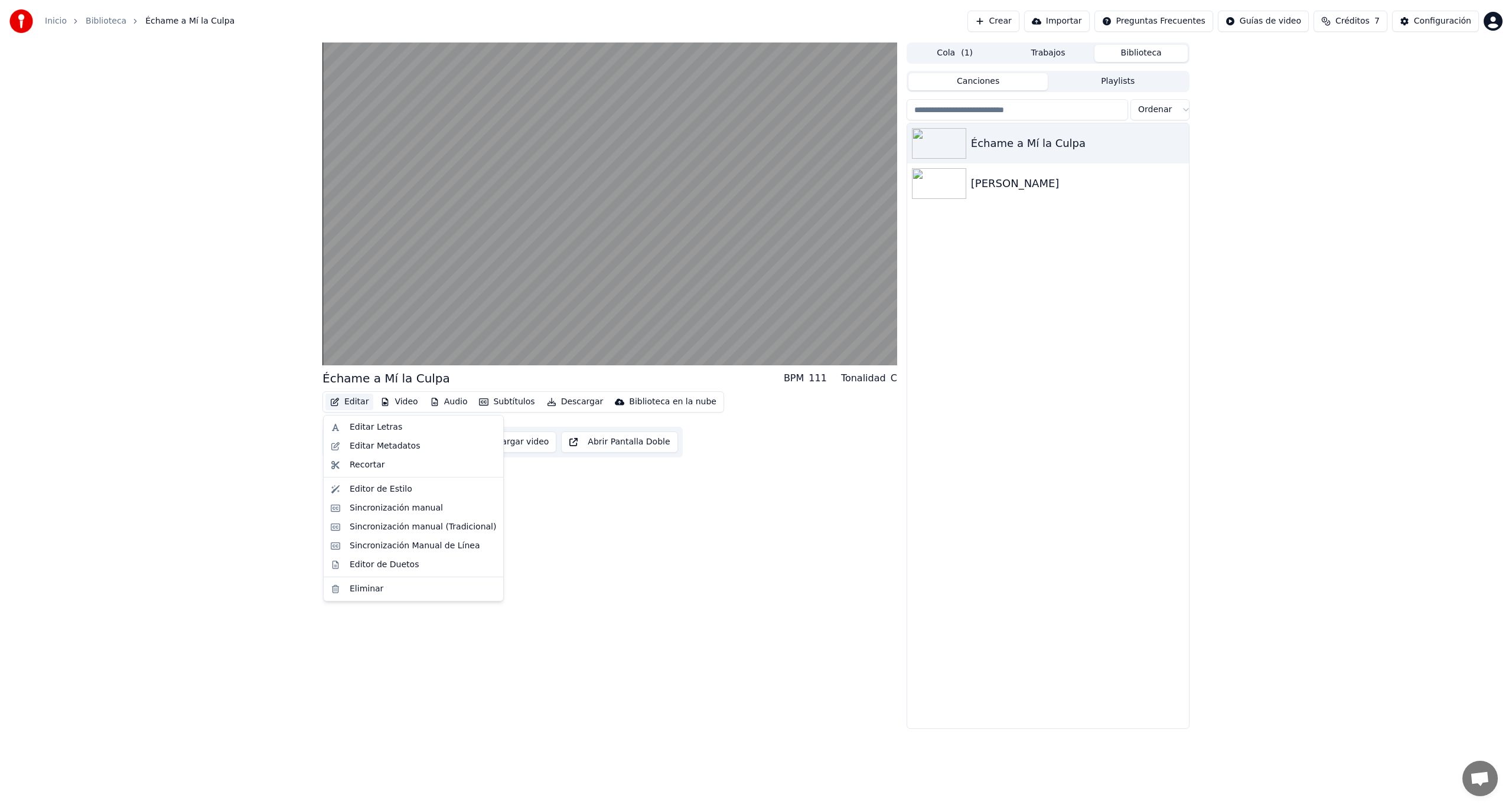
click at [351, 402] on button "Editar" at bounding box center [349, 402] width 48 height 17
click at [424, 529] on div "Cambiar Fondo" at bounding box center [429, 527] width 63 height 12
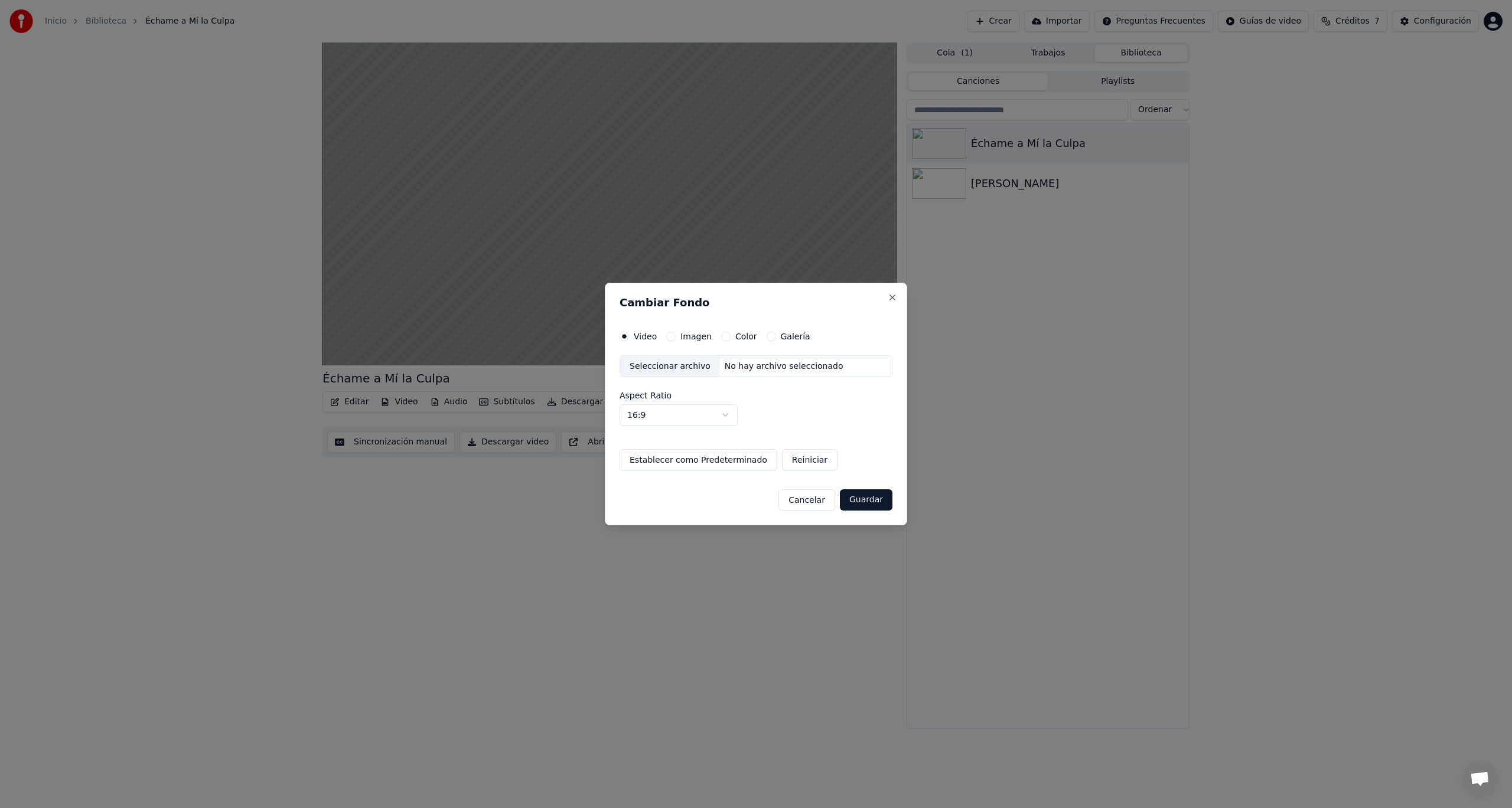
click at [669, 337] on button "Imagen" at bounding box center [671, 336] width 9 height 9
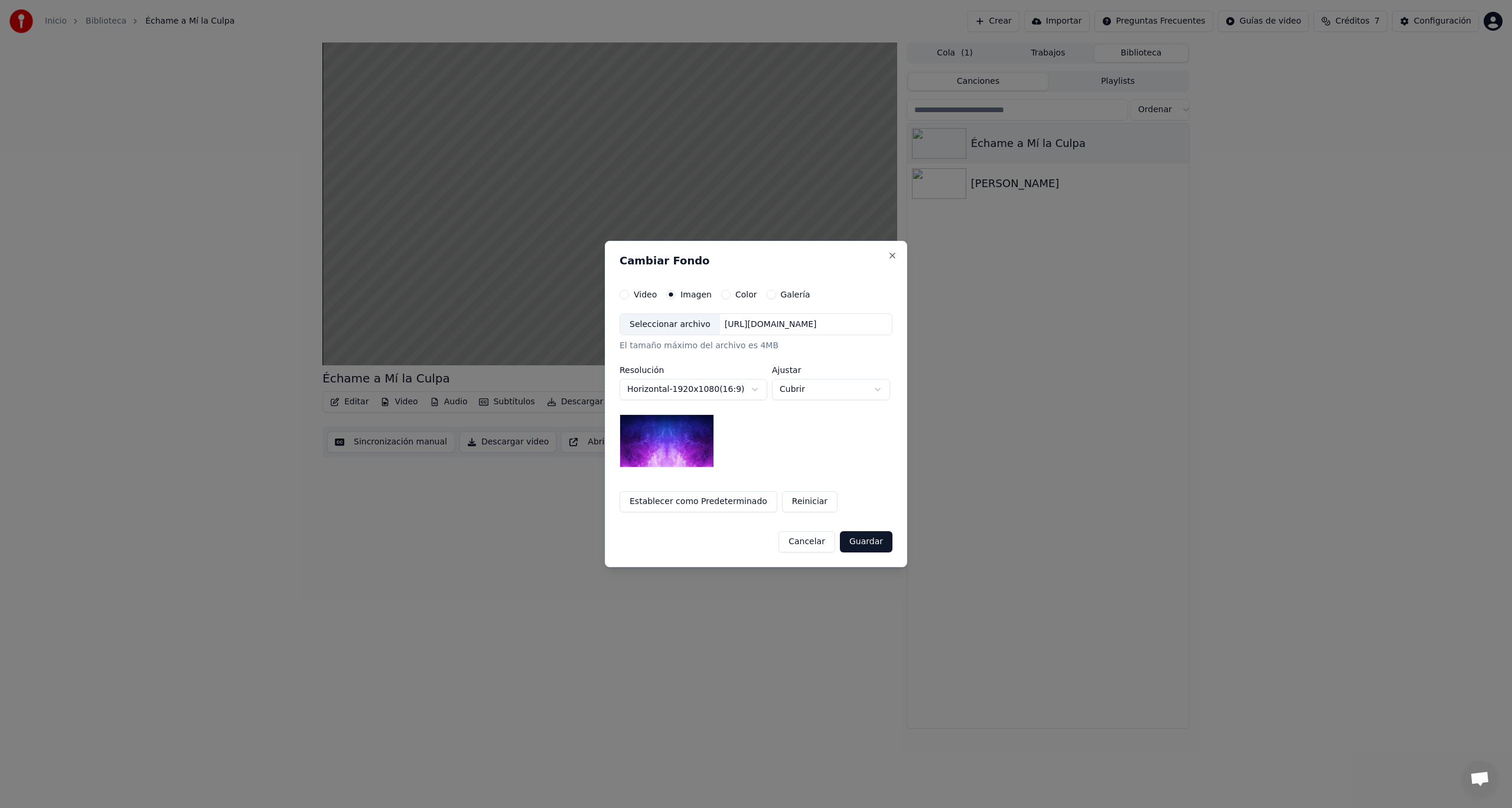
click at [721, 296] on button "Color" at bounding box center [725, 295] width 9 height 9
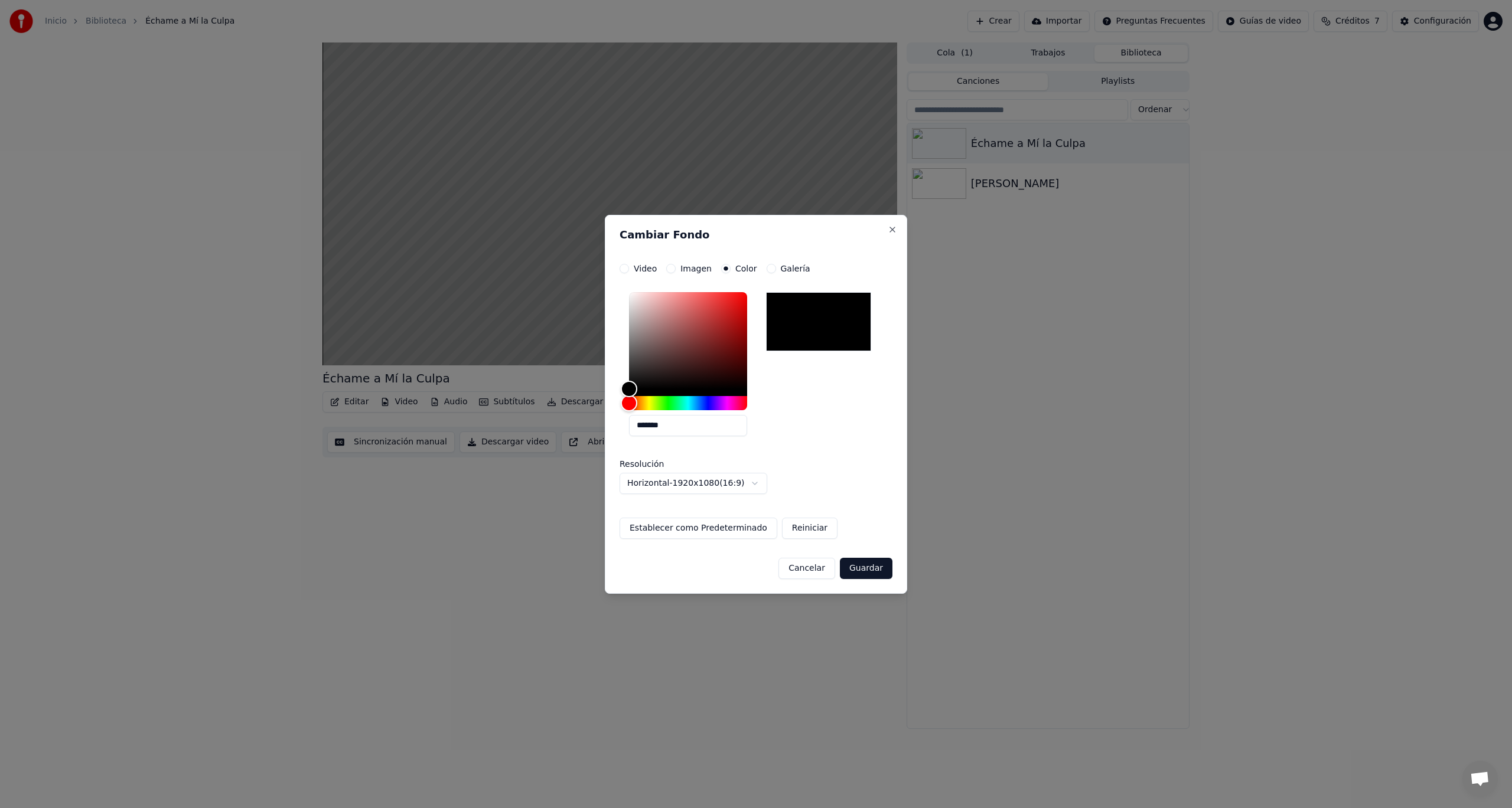
click at [768, 268] on button "Galería" at bounding box center [771, 268] width 9 height 9
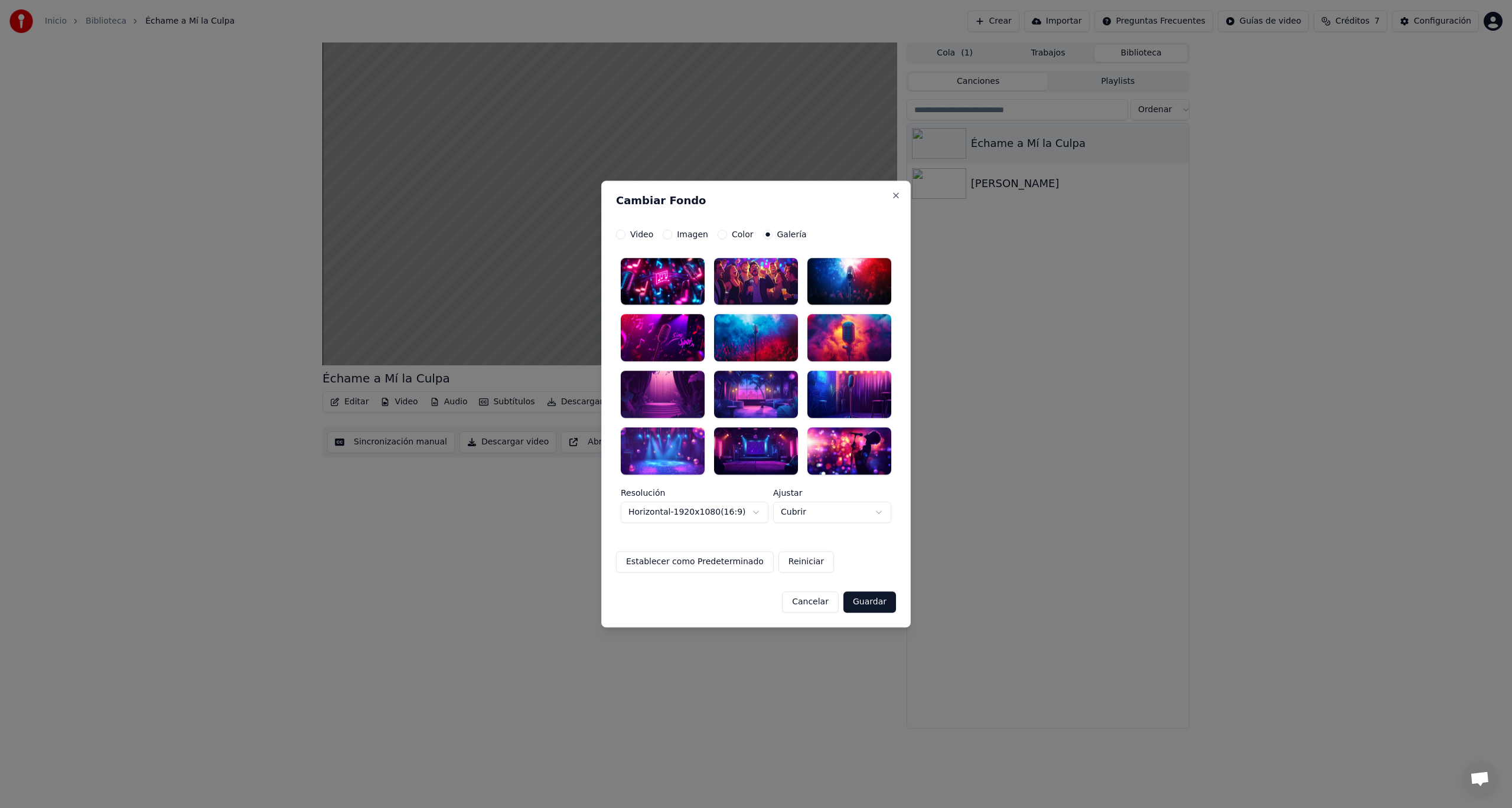
click at [669, 234] on button "Imagen" at bounding box center [667, 234] width 9 height 9
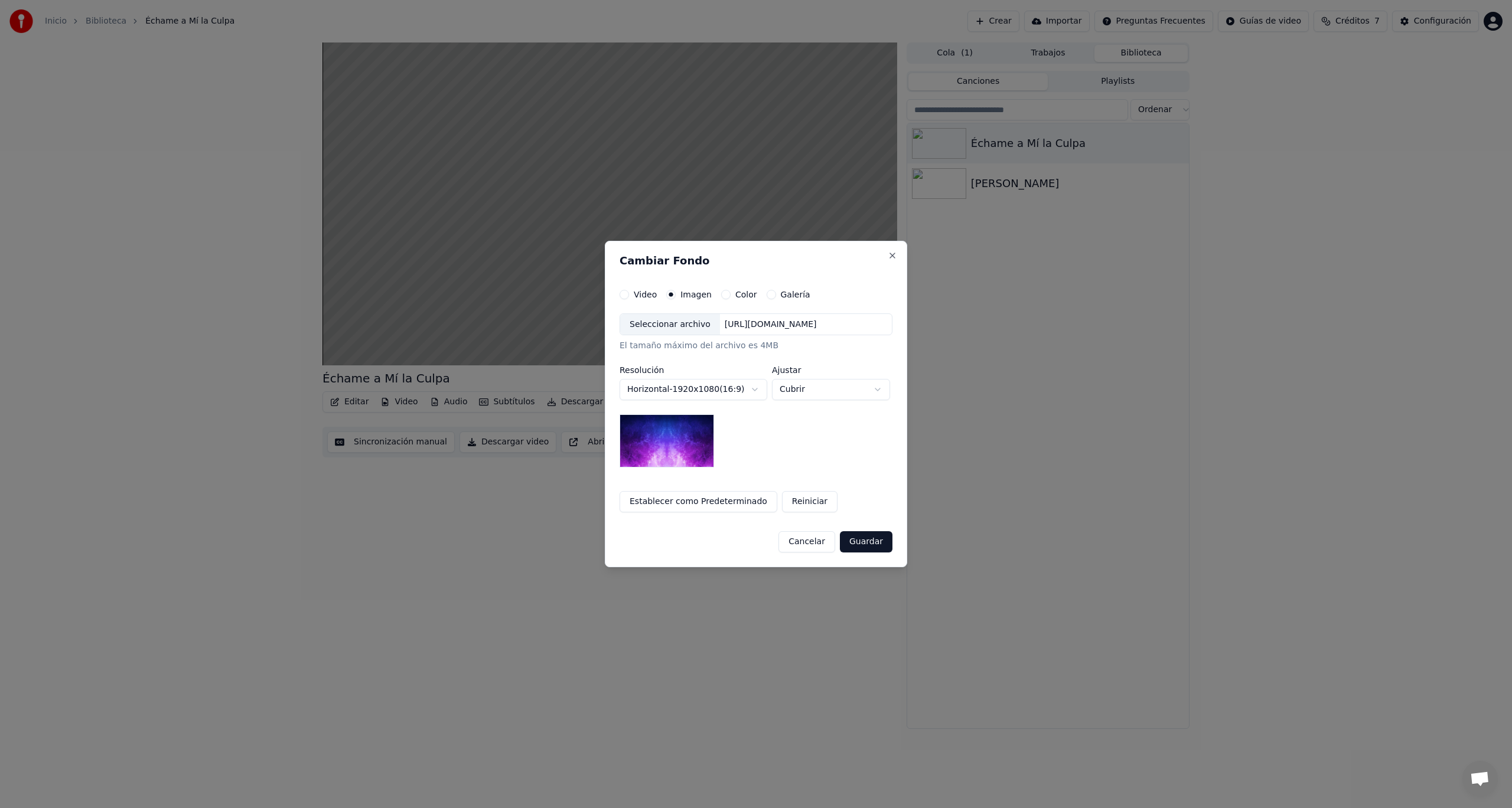
click at [664, 324] on div "Seleccionar archivo" at bounding box center [669, 324] width 100 height 21
click at [856, 546] on button "Guardar" at bounding box center [866, 542] width 52 height 21
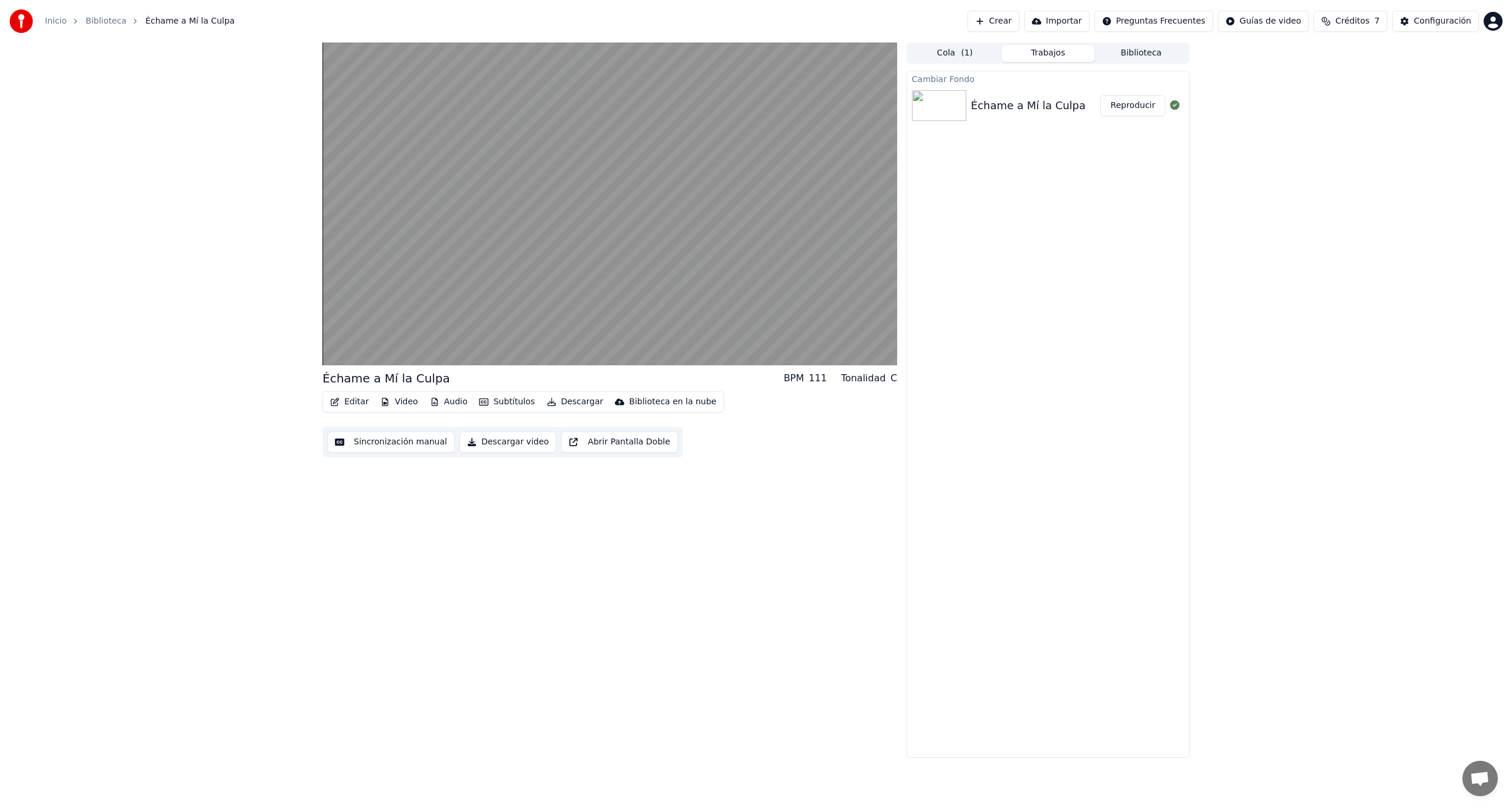
click at [1132, 106] on button "Reproducir" at bounding box center [1132, 105] width 65 height 21
click at [399, 404] on button "Video" at bounding box center [399, 402] width 47 height 17
click at [357, 404] on button "Editar" at bounding box center [349, 402] width 48 height 17
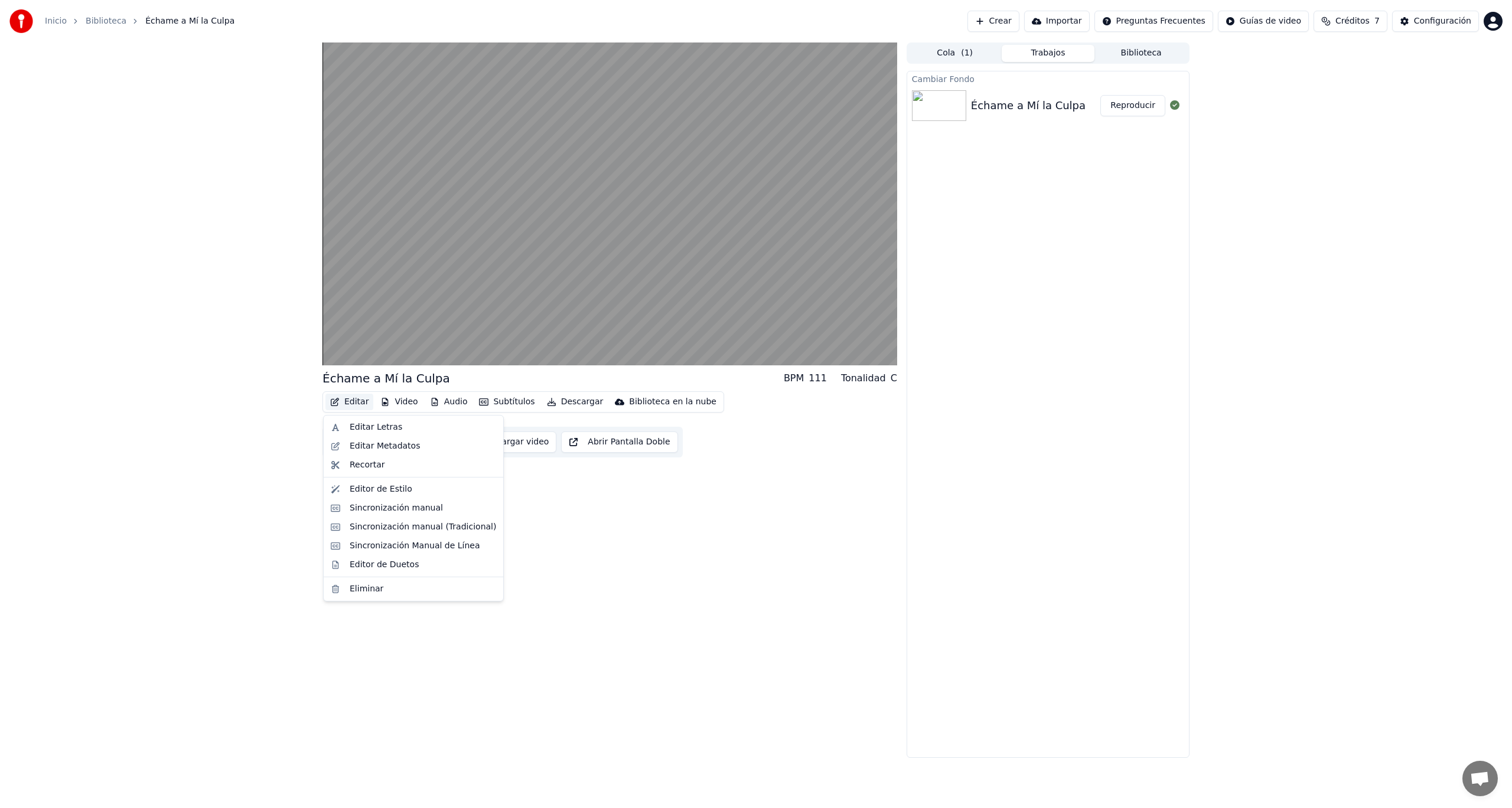
click at [357, 404] on button "Editar" at bounding box center [349, 402] width 48 height 17
click at [435, 545] on div "Cambiar Fondo" at bounding box center [429, 546] width 63 height 12
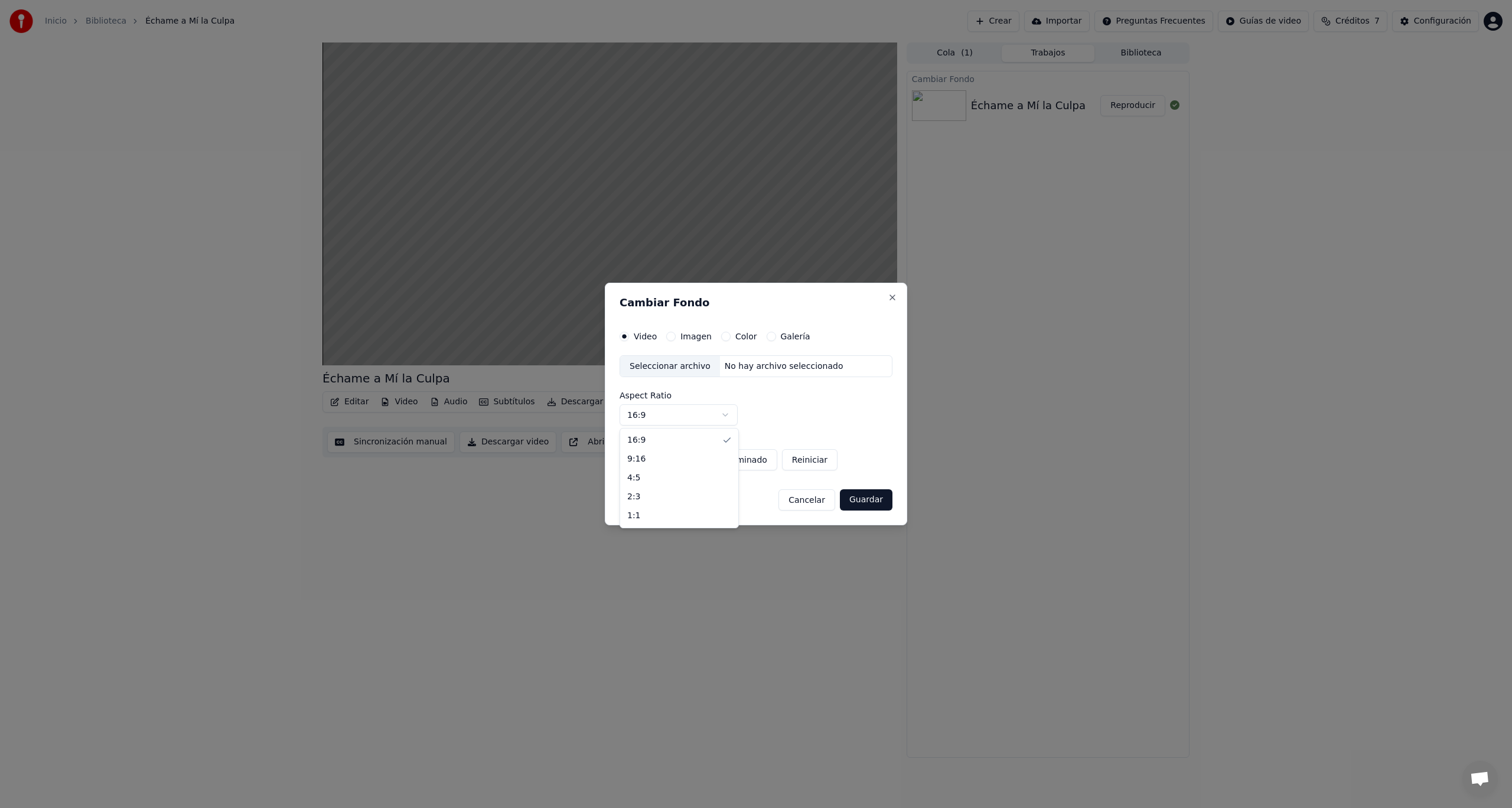
click at [724, 417] on body "Inicio Biblioteca Échame a Mí la Culpa Crear Importar Preguntas Frecuentes Guía…" at bounding box center [756, 404] width 1512 height 808
select select "***"
click at [672, 337] on button "Imagen" at bounding box center [671, 336] width 9 height 9
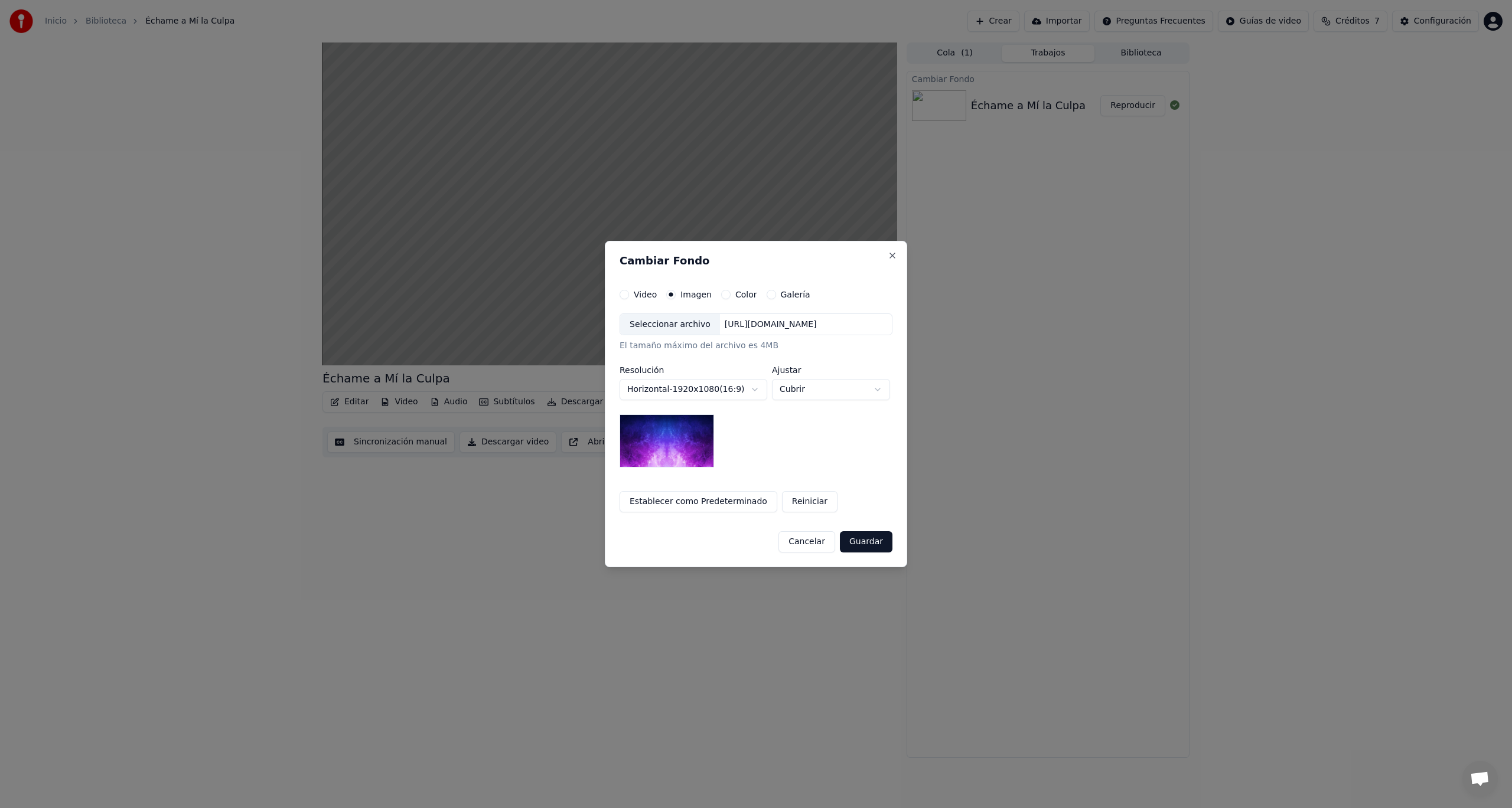
click at [658, 321] on div "Seleccionar archivo" at bounding box center [669, 324] width 100 height 21
click at [876, 391] on body "**********" at bounding box center [756, 404] width 1512 height 808
select select "*******"
click at [880, 537] on button "Guardar" at bounding box center [866, 542] width 52 height 21
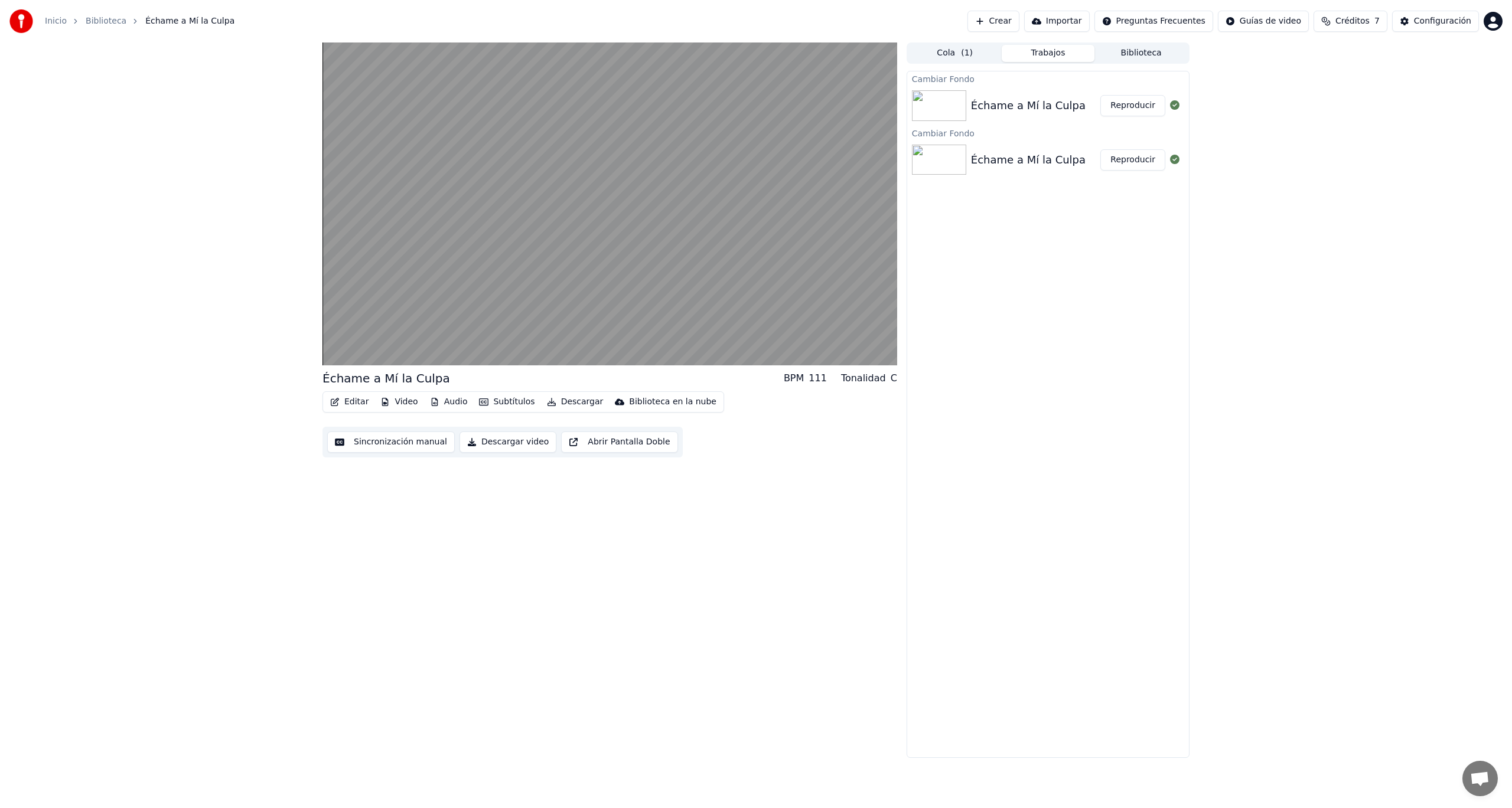
click at [1123, 108] on button "Reproducir" at bounding box center [1132, 105] width 65 height 21
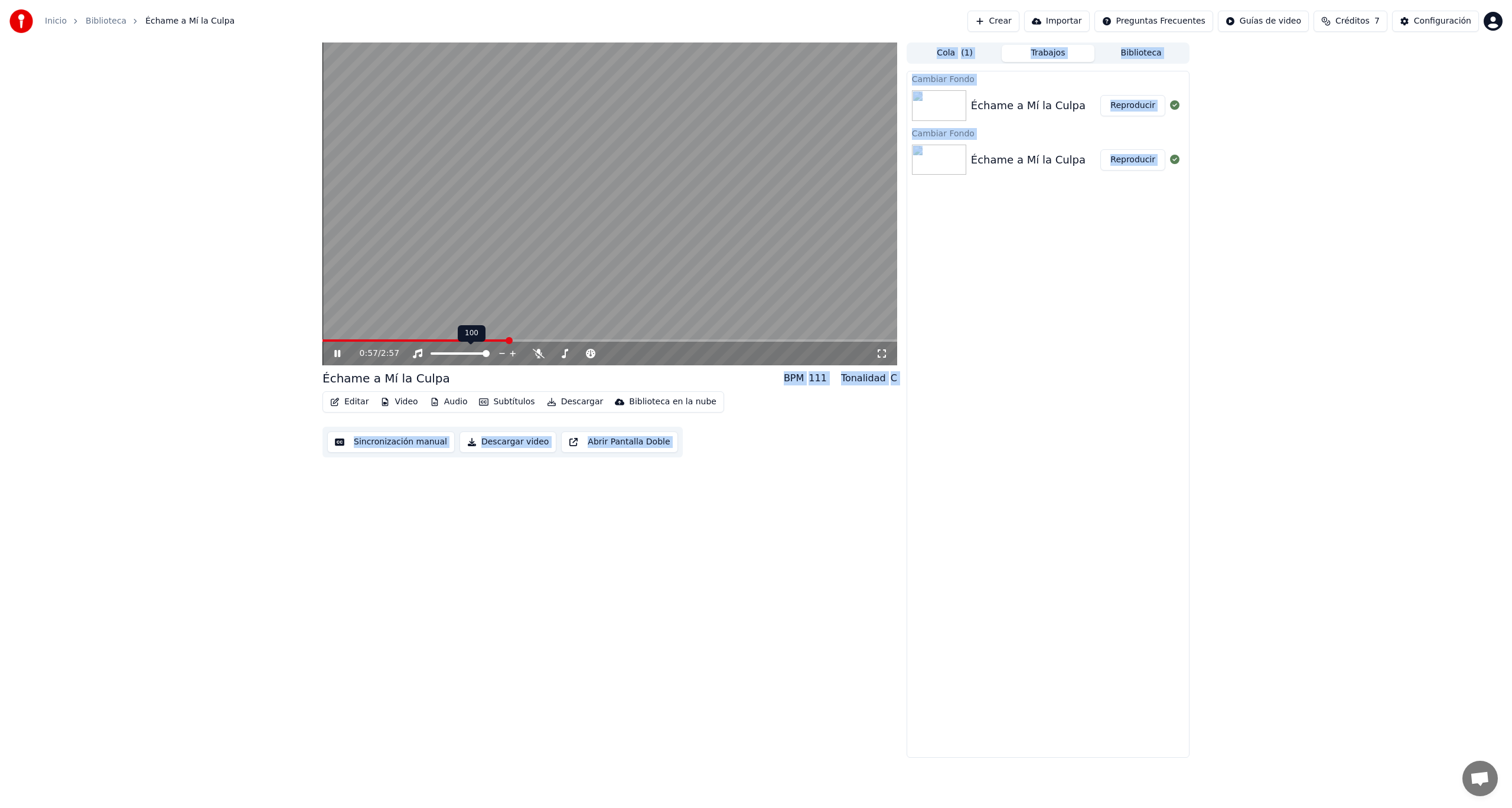
click at [457, 340] on body "Inicio Biblioteca Échame a Mí la Culpa Crear Importar Preguntas Frecuentes Guía…" at bounding box center [756, 404] width 1512 height 808
click at [455, 340] on span at bounding box center [389, 340] width 132 height 2
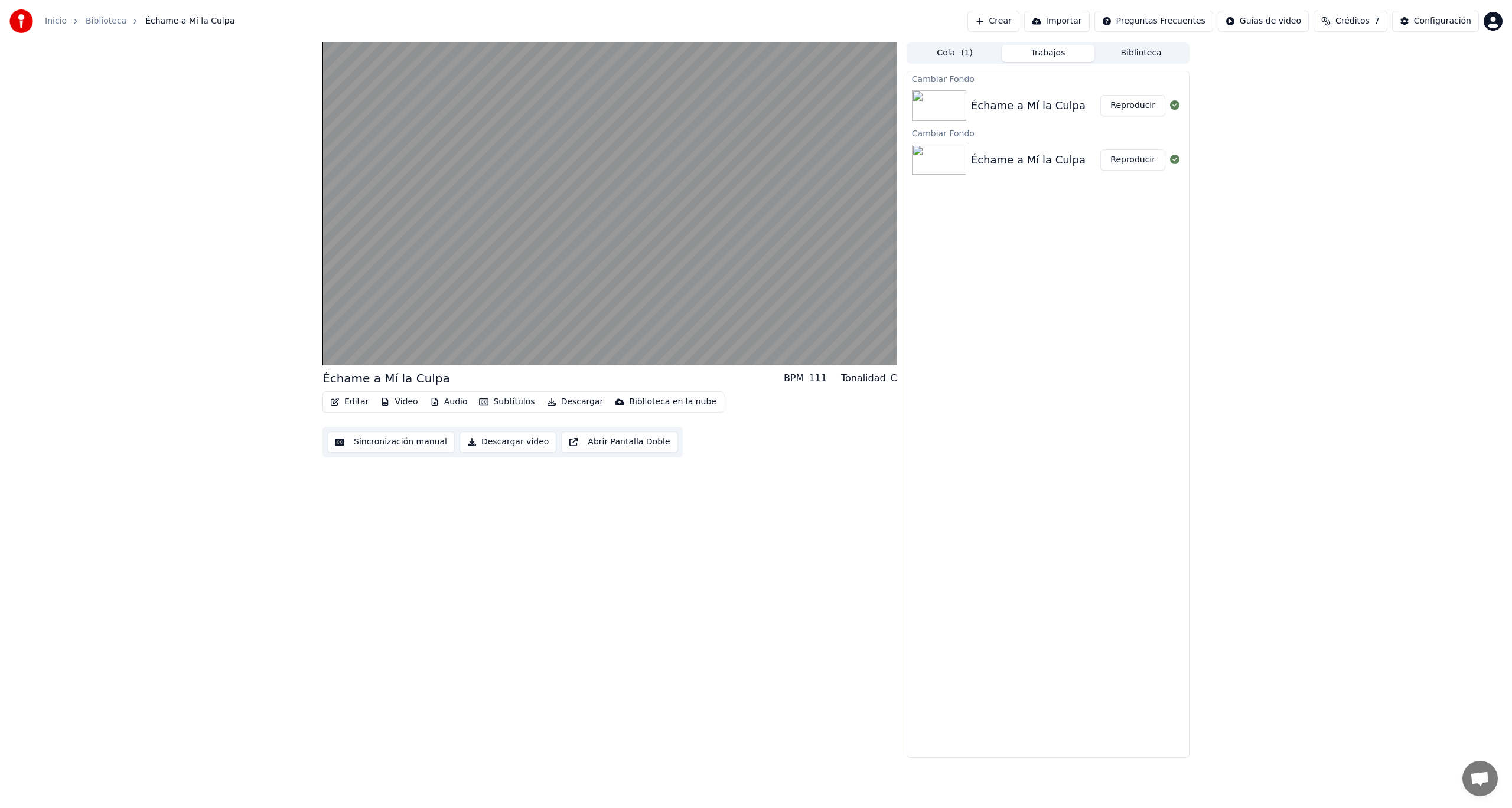
click at [1233, 656] on div "Échame a Mí la Culpa BPM 111 Tonalidad C Editar Video Audio Subtítulos Descarga…" at bounding box center [756, 400] width 1512 height 716
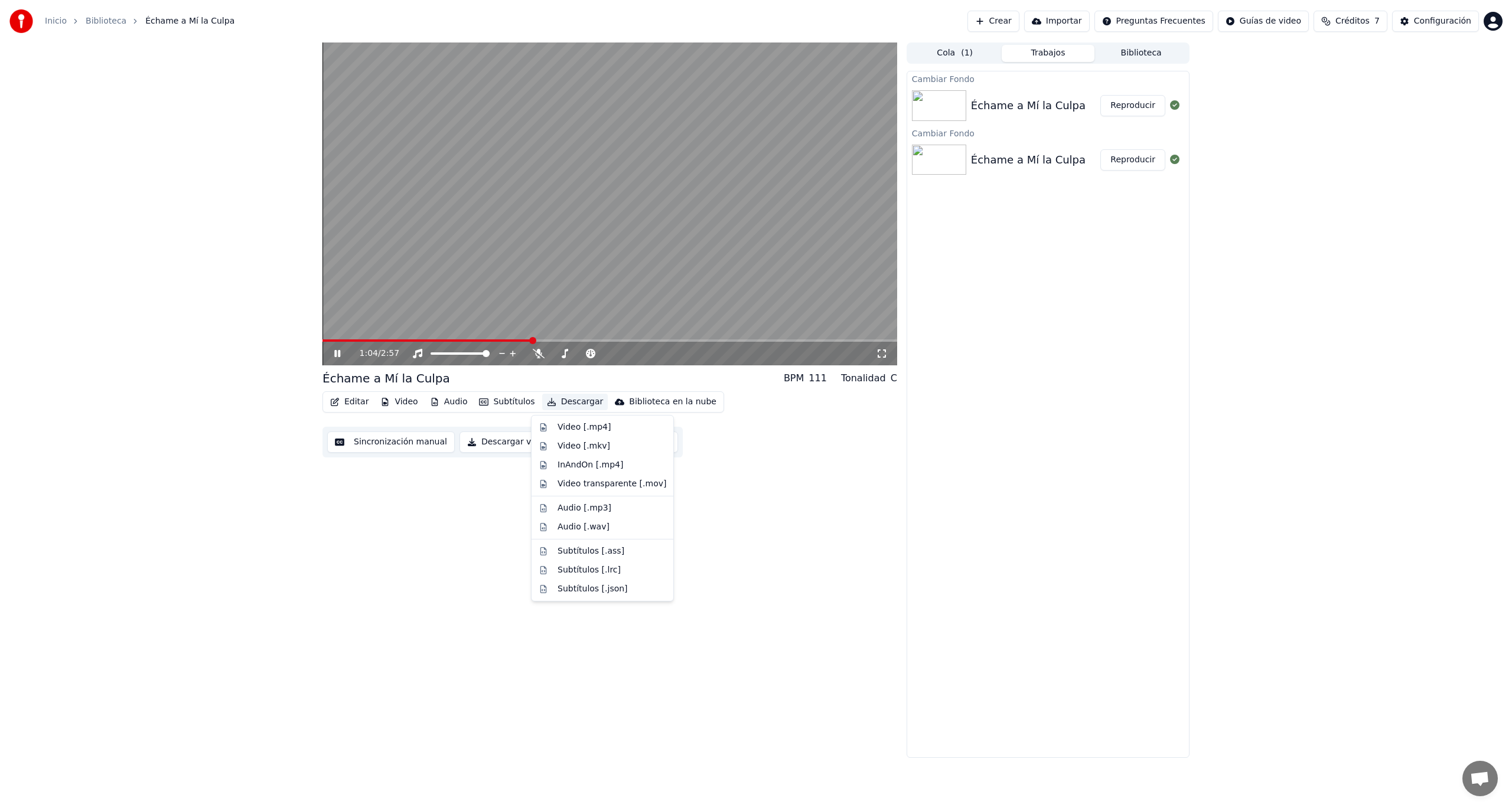
click at [573, 403] on button "Descargar" at bounding box center [575, 402] width 66 height 17
click at [576, 428] on div "Video [.mp4]" at bounding box center [584, 428] width 53 height 12
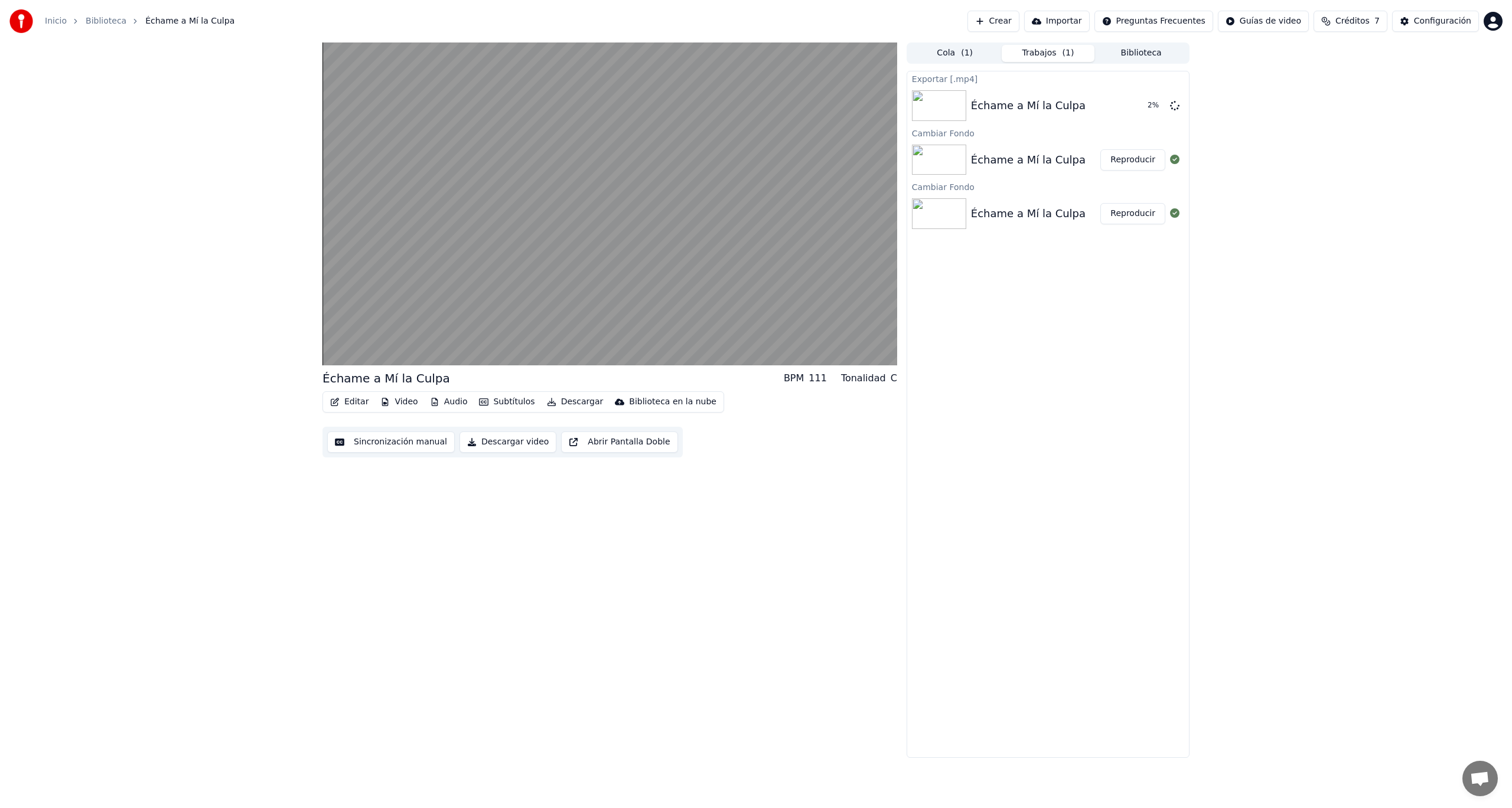
click at [498, 444] on button "Descargar video" at bounding box center [508, 441] width 97 height 21
click at [1145, 108] on button "Mostrar" at bounding box center [1139, 105] width 52 height 21
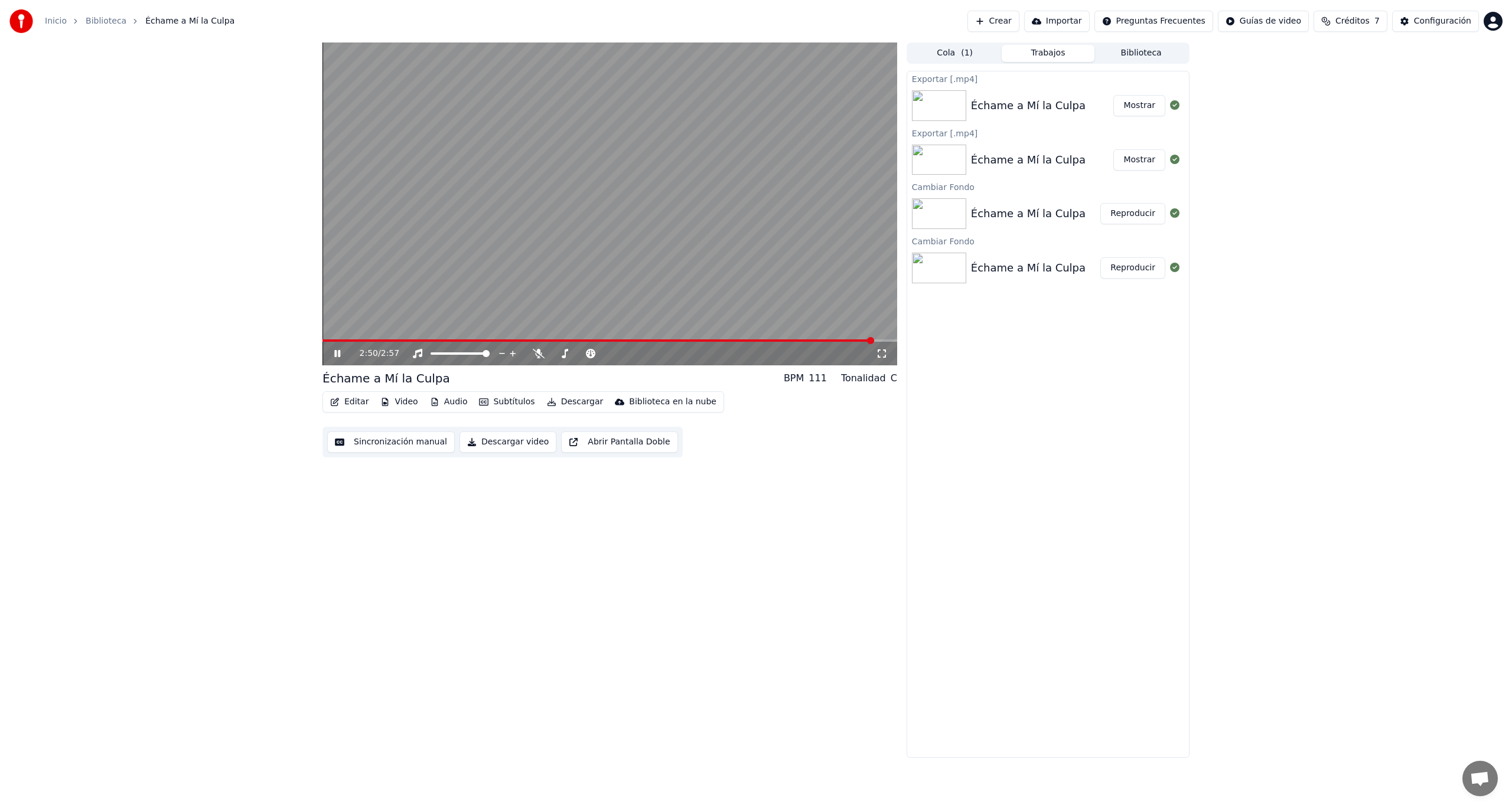
click at [182, 297] on div "2:50 / 2:57 Échame a Mí la Culpa BPM 111 Tonalidad C Editar Video Audio Subtítu…" at bounding box center [756, 400] width 1512 height 716
